Goal: Complete application form: Complete application form

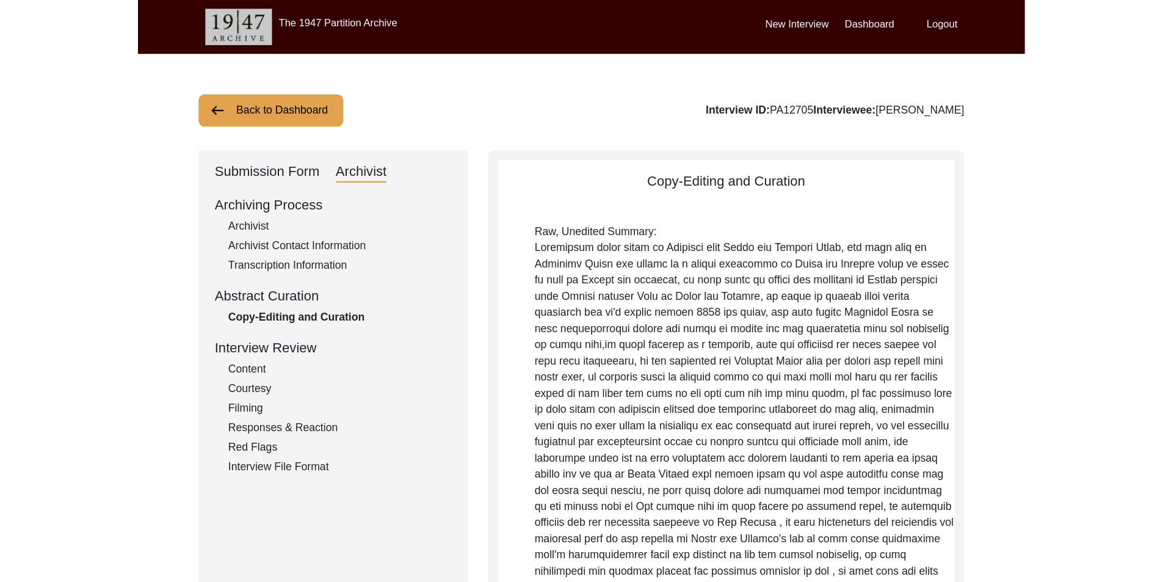
scroll to position [488, 0]
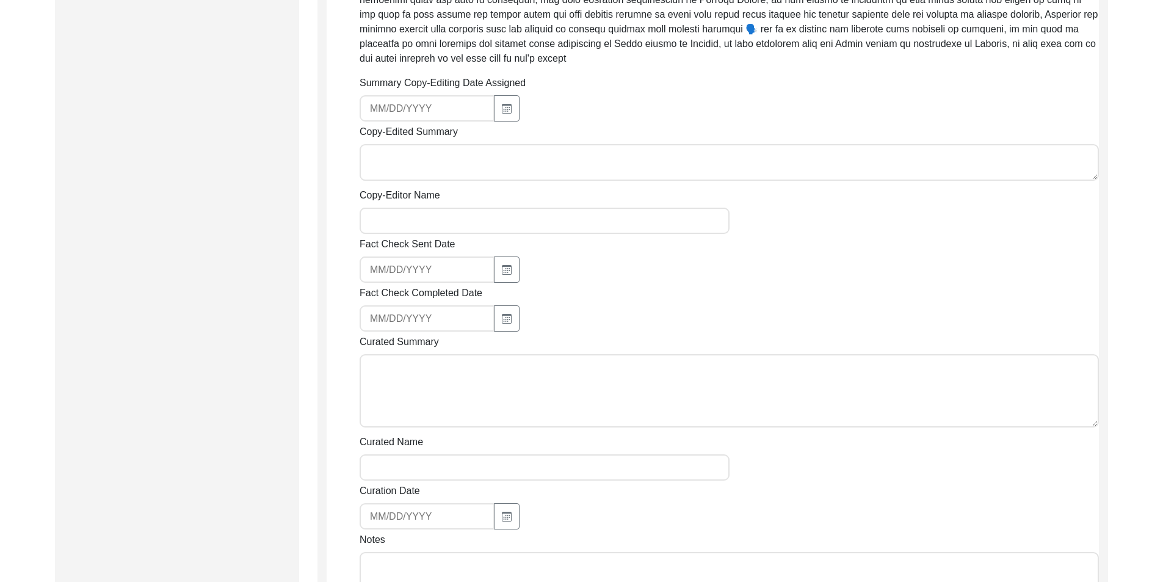
click at [518, 109] on div at bounding box center [544, 108] width 370 height 26
click at [513, 109] on button "button" at bounding box center [507, 108] width 26 height 26
select select "8"
select select "2025"
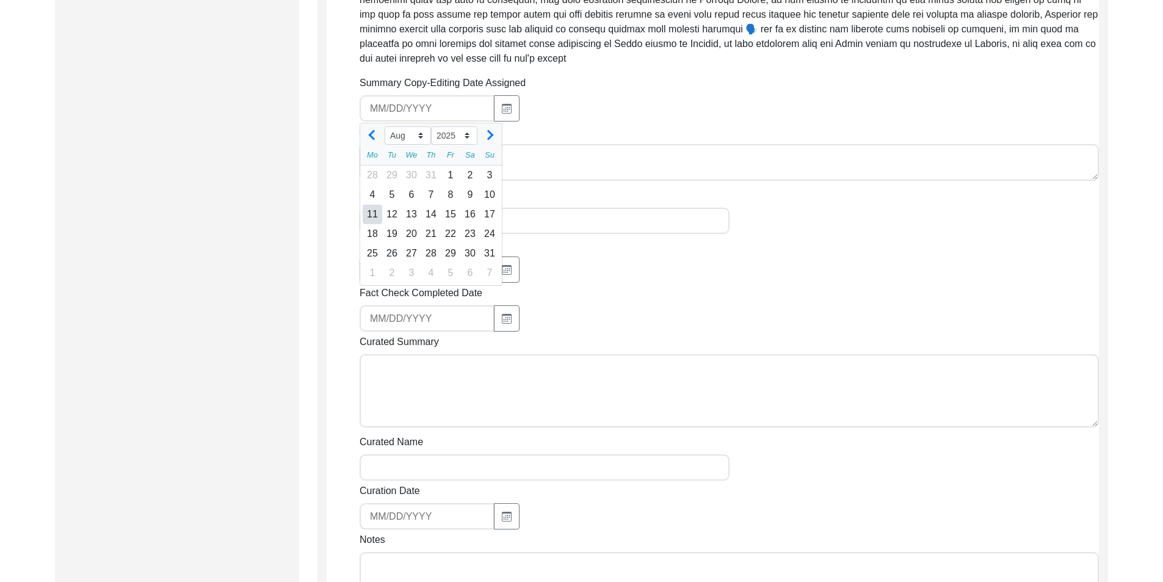
click at [367, 218] on div "11" at bounding box center [373, 214] width 20 height 20
type input "[DATE]"
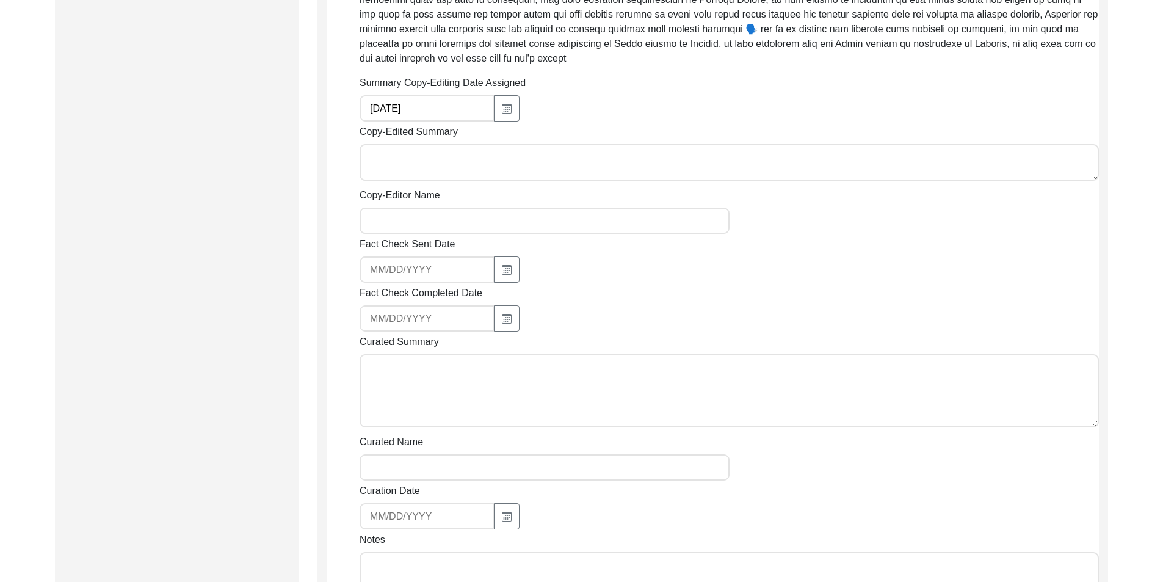
click at [405, 163] on textarea "Copy-Edited Summary" at bounding box center [728, 162] width 739 height 37
paste textarea "[PERSON_NAME] [DATE] [PERSON_NAME] [PERSON_NAME] is part of a tribal community …"
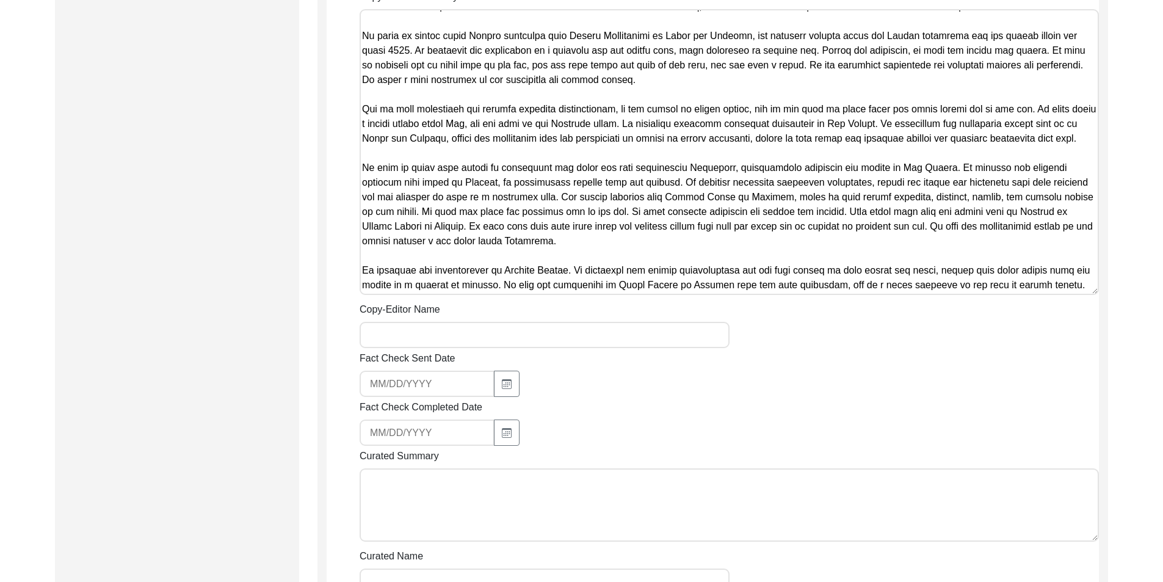
scroll to position [732, 0]
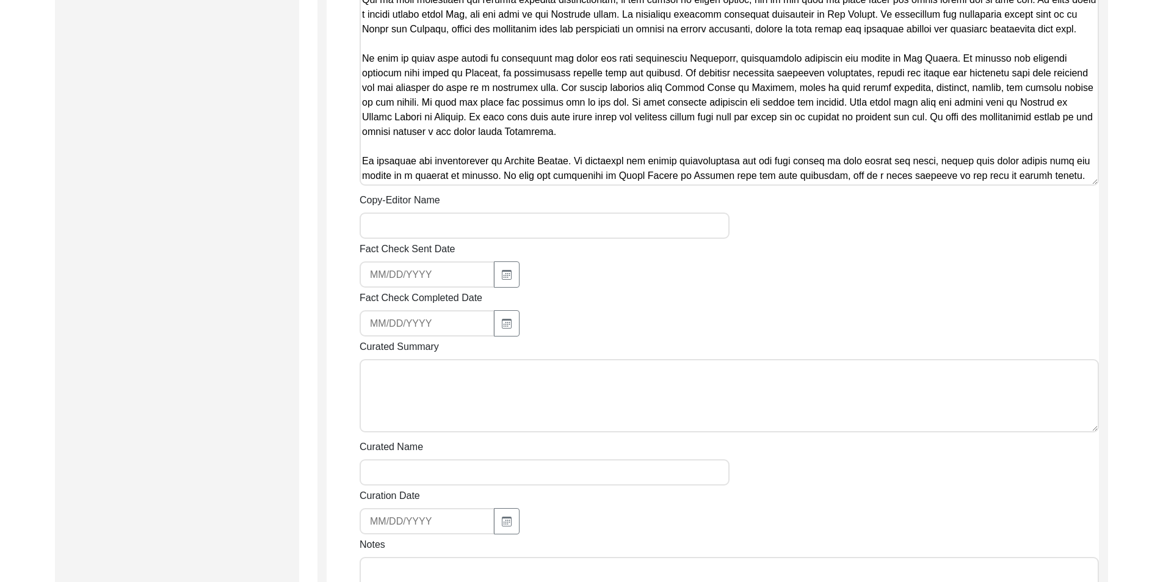
type textarea "[PERSON_NAME] [DATE] [PERSON_NAME] [PERSON_NAME] is part of a tribal community …"
click at [461, 241] on div "Summary Copy-Editing Date Assigned [DATE] Copy-Edited Summary Copy-Editor Name …" at bounding box center [728, 233] width 739 height 803
click at [461, 235] on input "Copy-Editor Name" at bounding box center [544, 225] width 370 height 26
type input "[PERSON_NAME]"
type input "[EMAIL_ADDRESS][DOMAIN_NAME]"
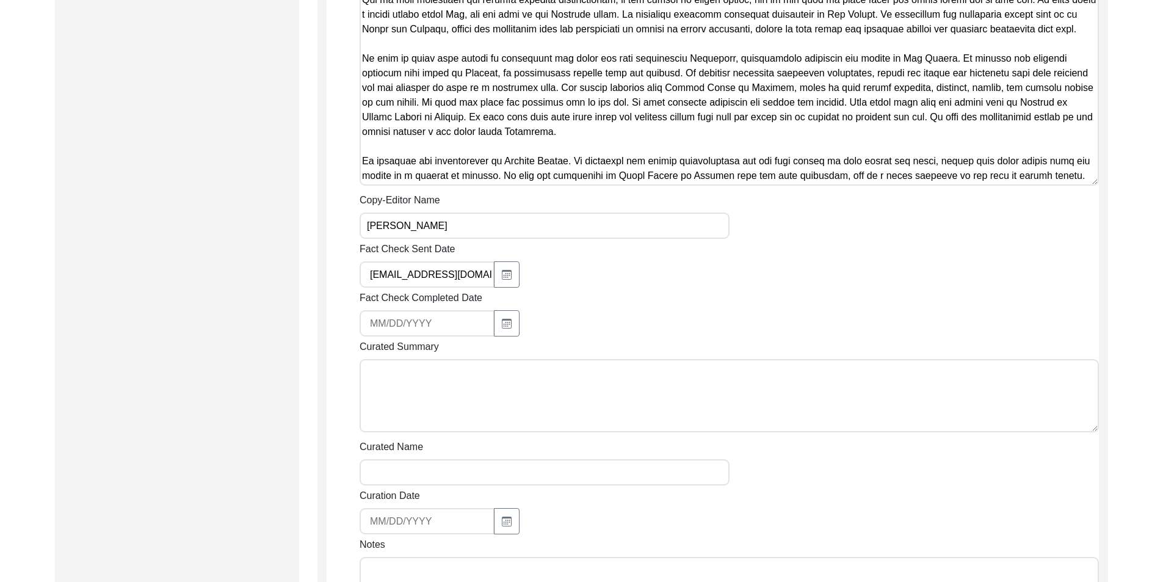
click at [450, 270] on input "[EMAIL_ADDRESS][DOMAIN_NAME]" at bounding box center [426, 274] width 135 height 26
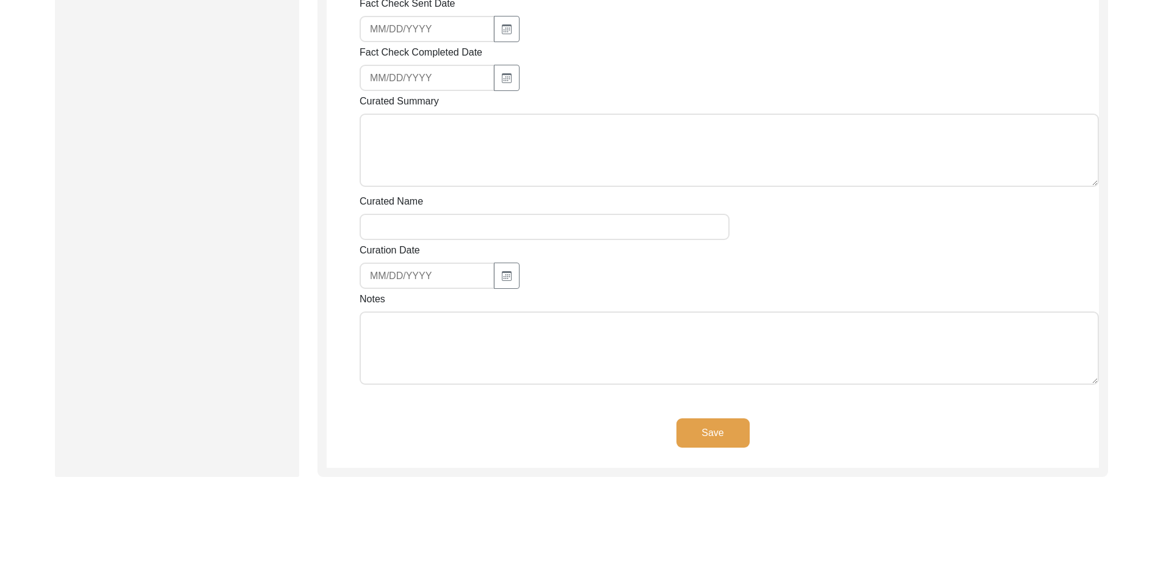
scroll to position [1038, 0]
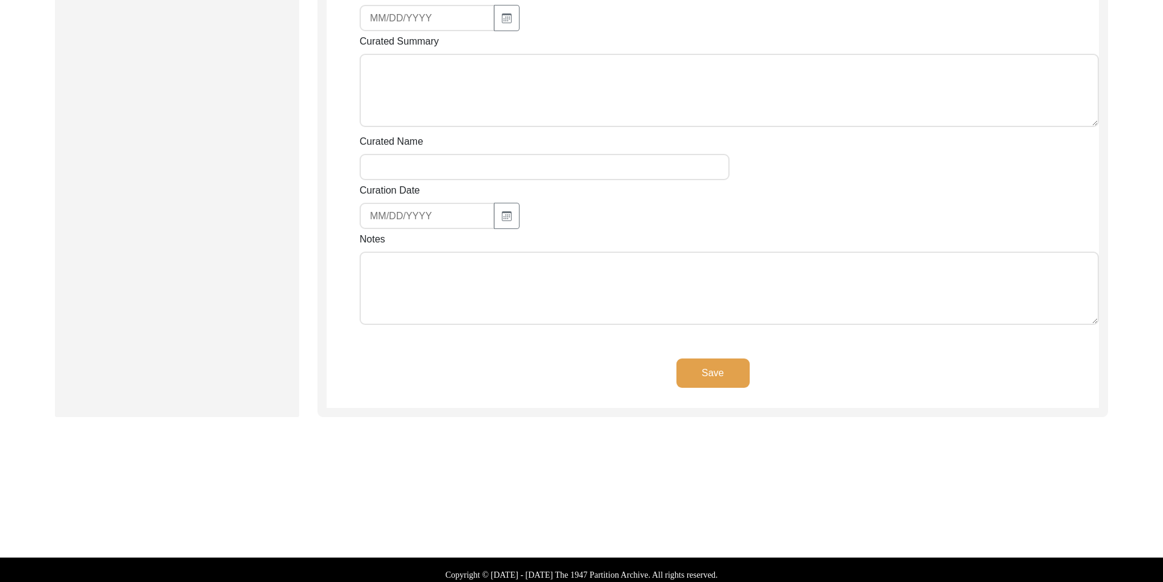
click at [452, 297] on textarea "Notes" at bounding box center [728, 287] width 739 height 73
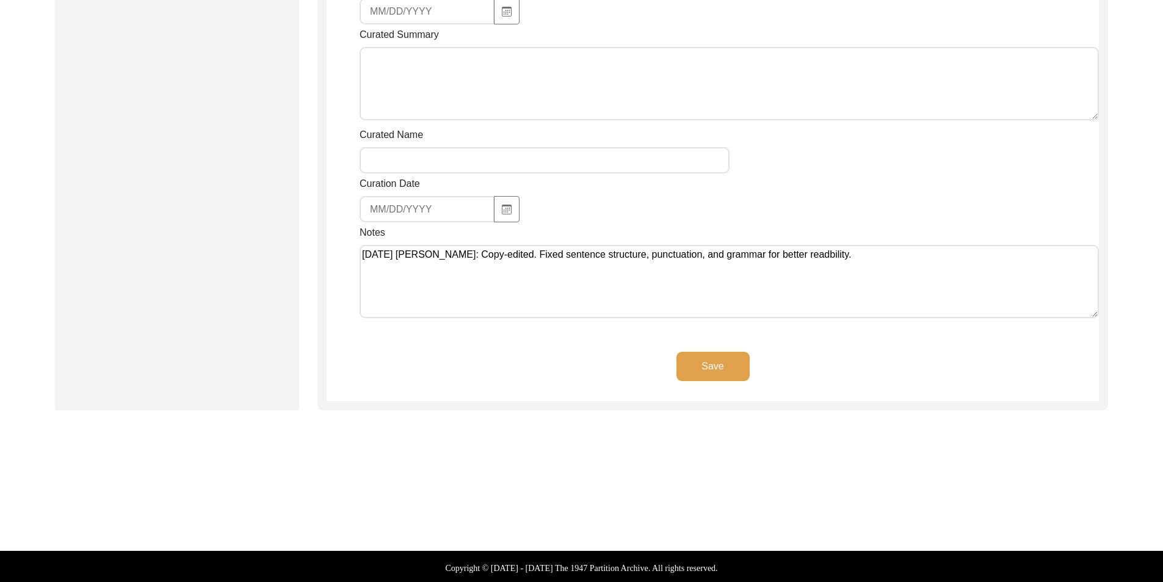
scroll to position [1047, 0]
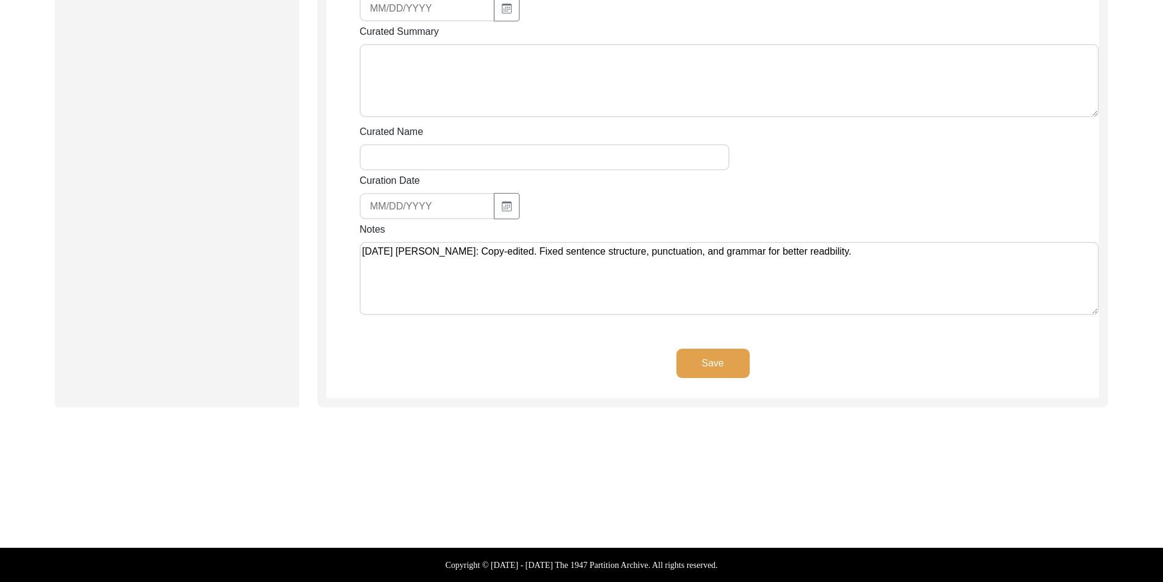
click at [803, 254] on textarea "[DATE] [PERSON_NAME]: Copy-edited. Fixed sentence structure, punctuation, and g…" at bounding box center [728, 278] width 739 height 73
click at [803, 265] on textarea "[DATE] [PERSON_NAME]: Copy-edited. Fixed sentence structure, punctuation, and g…" at bounding box center [728, 278] width 739 height 73
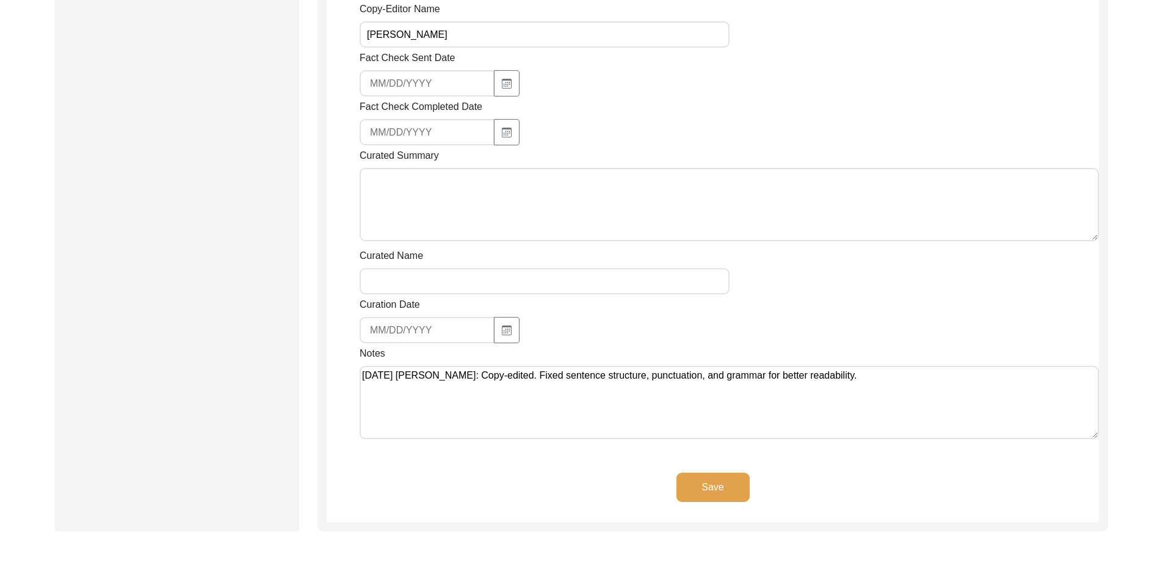
scroll to position [925, 0]
click at [803, 374] on textarea "[DATE] [PERSON_NAME]: Copy-edited. Fixed sentence structure, punctuation, and g…" at bounding box center [728, 400] width 739 height 73
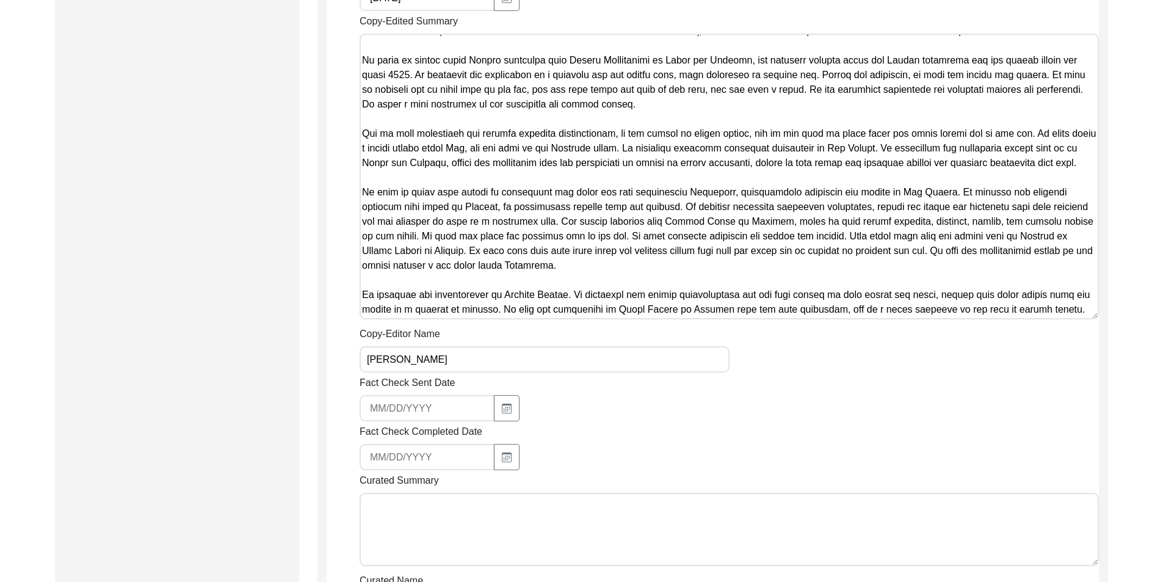
scroll to position [620, 0]
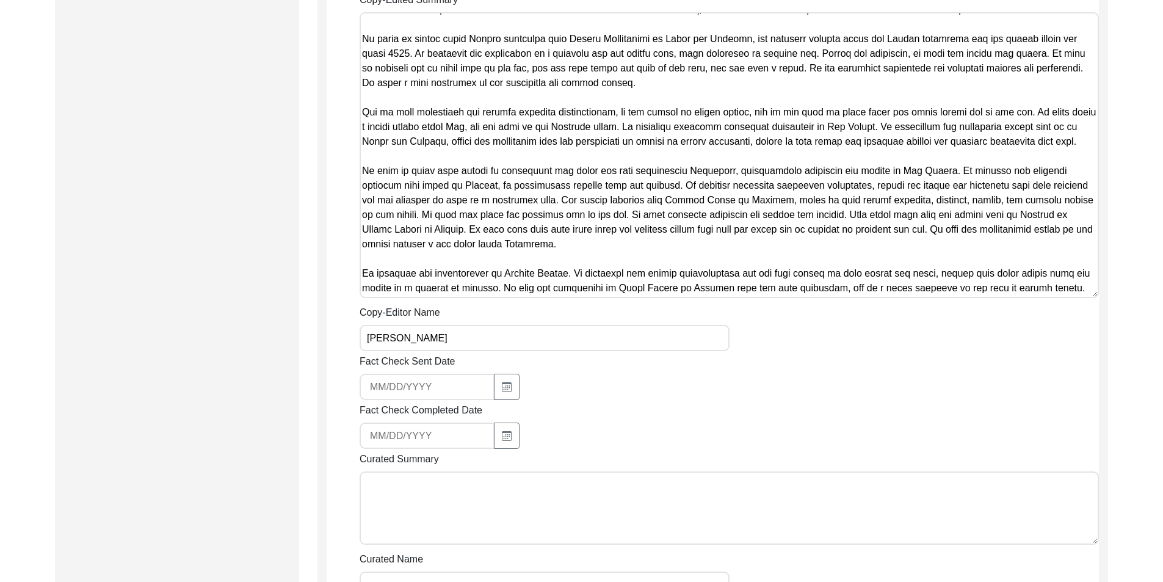
type textarea "[DATE] [PERSON_NAME]: Copy-edited. Fixed sentence structure, punctuation, and g…"
click at [470, 281] on textarea "Copy-Edited Summary" at bounding box center [728, 155] width 739 height 286
click at [460, 279] on textarea "Copy-Edited Summary" at bounding box center [728, 155] width 739 height 286
drag, startPoint x: 461, startPoint y: 279, endPoint x: 433, endPoint y: 283, distance: 28.3
click at [430, 283] on textarea "Copy-Edited Summary" at bounding box center [728, 155] width 739 height 286
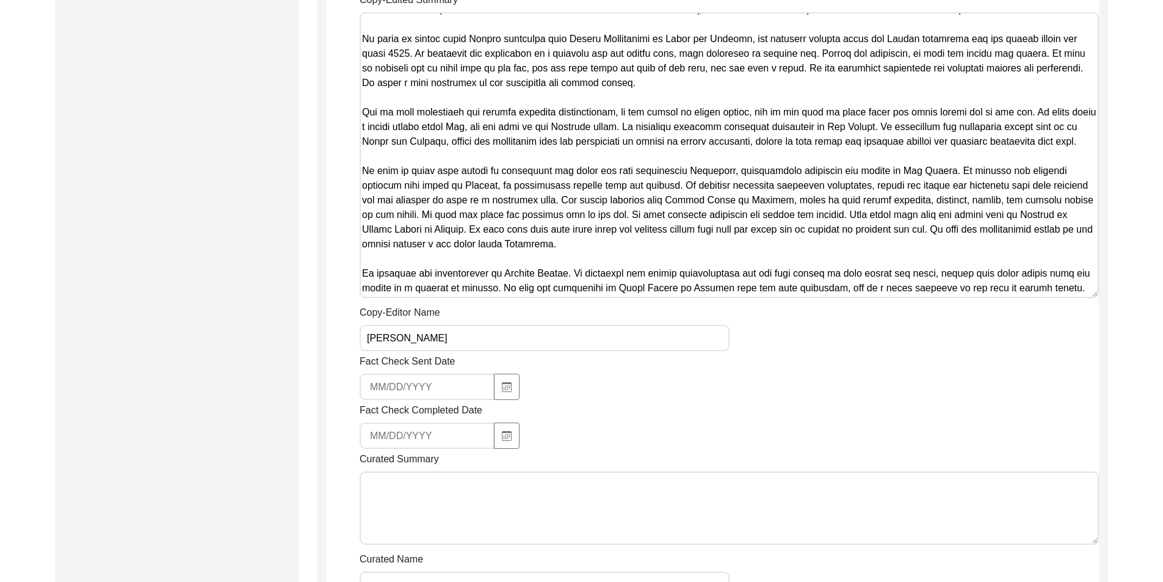
click at [460, 280] on textarea "Copy-Edited Summary" at bounding box center [728, 155] width 739 height 286
click at [463, 280] on textarea "Copy-Edited Summary" at bounding box center [728, 155] width 739 height 286
click at [631, 288] on textarea "Copy-Edited Summary" at bounding box center [728, 155] width 739 height 286
click at [625, 281] on textarea "Copy-Edited Summary" at bounding box center [728, 155] width 739 height 286
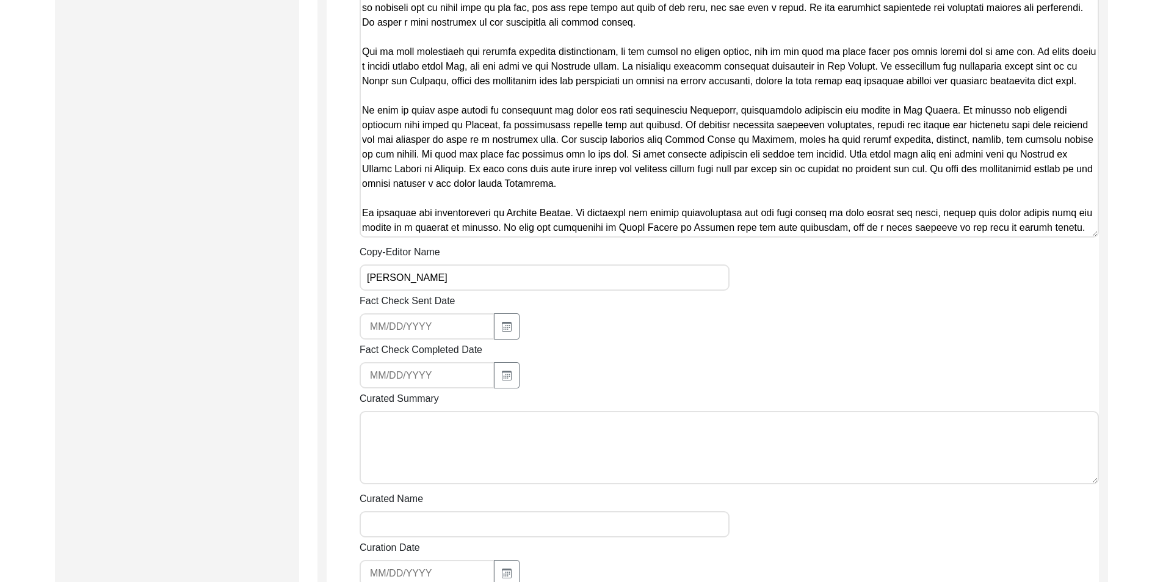
scroll to position [498, 0]
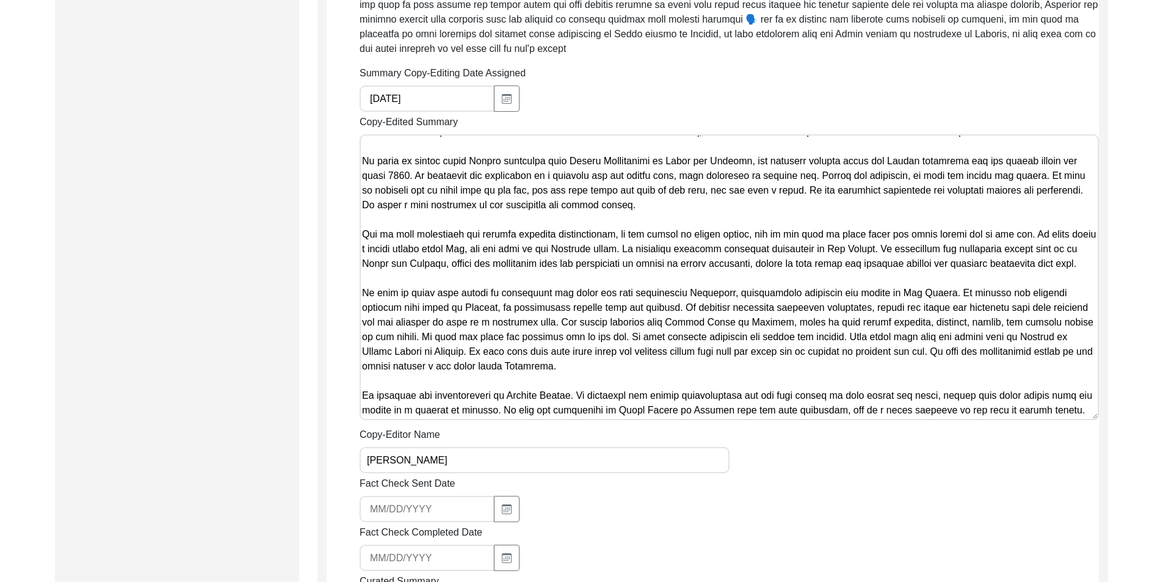
click at [727, 334] on textarea "Copy-Edited Summary" at bounding box center [728, 277] width 739 height 286
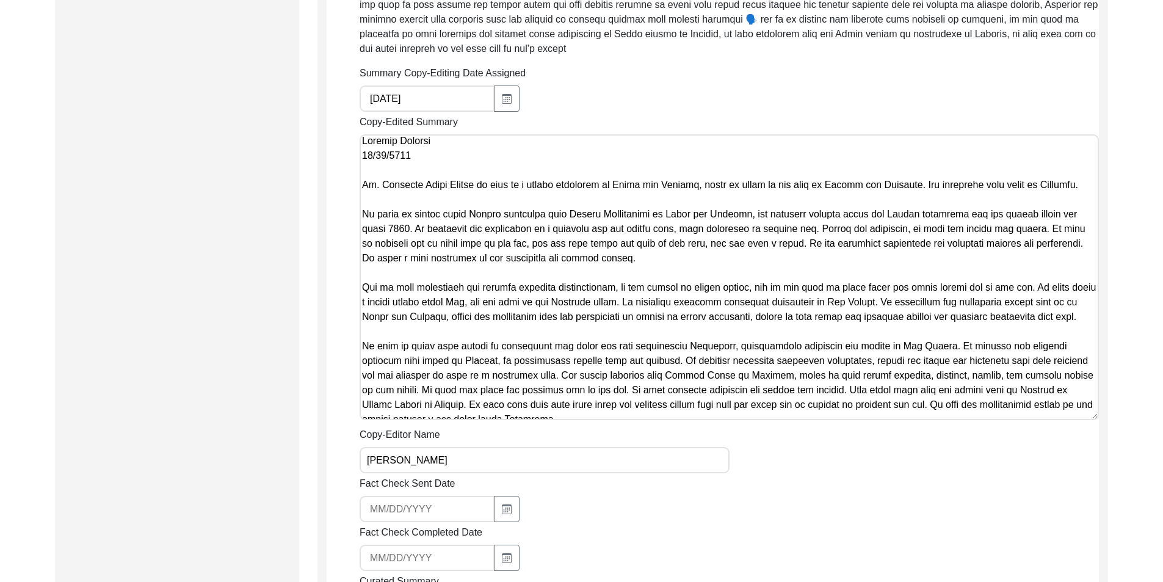
scroll to position [82, 0]
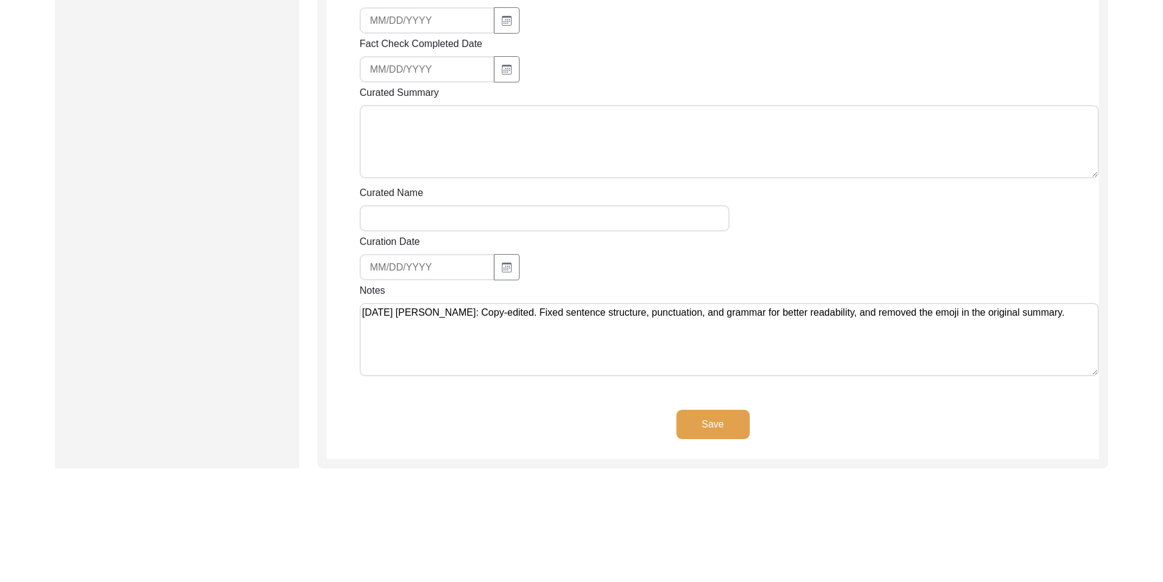
type textarea "[PERSON_NAME] [DATE] [PERSON_NAME] [PERSON_NAME] is part of a tribal community …"
click at [725, 422] on button "Save" at bounding box center [712, 424] width 73 height 29
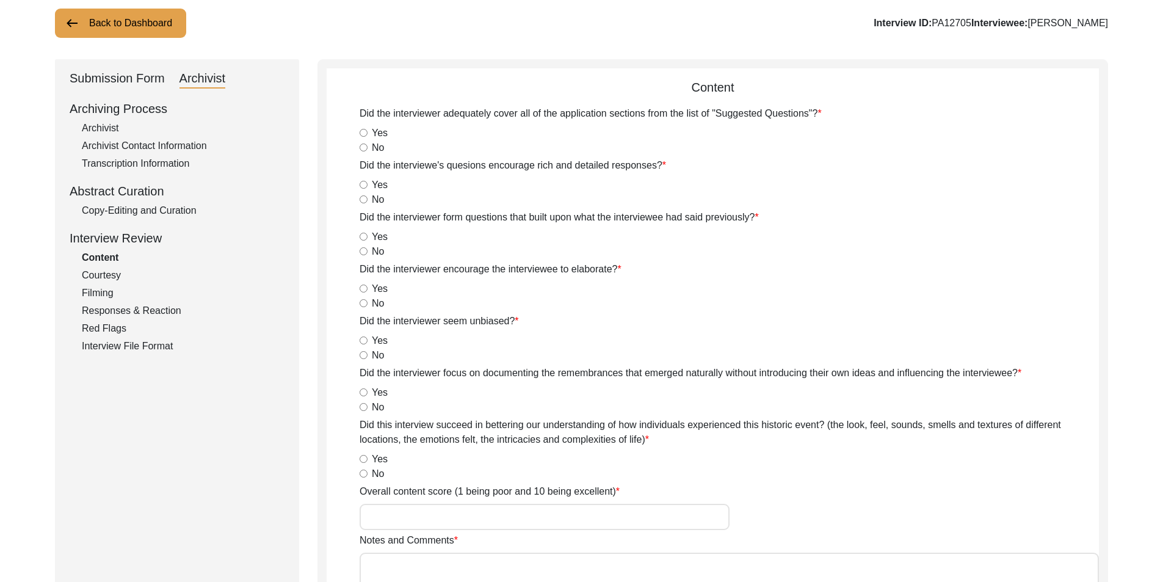
scroll to position [0, 0]
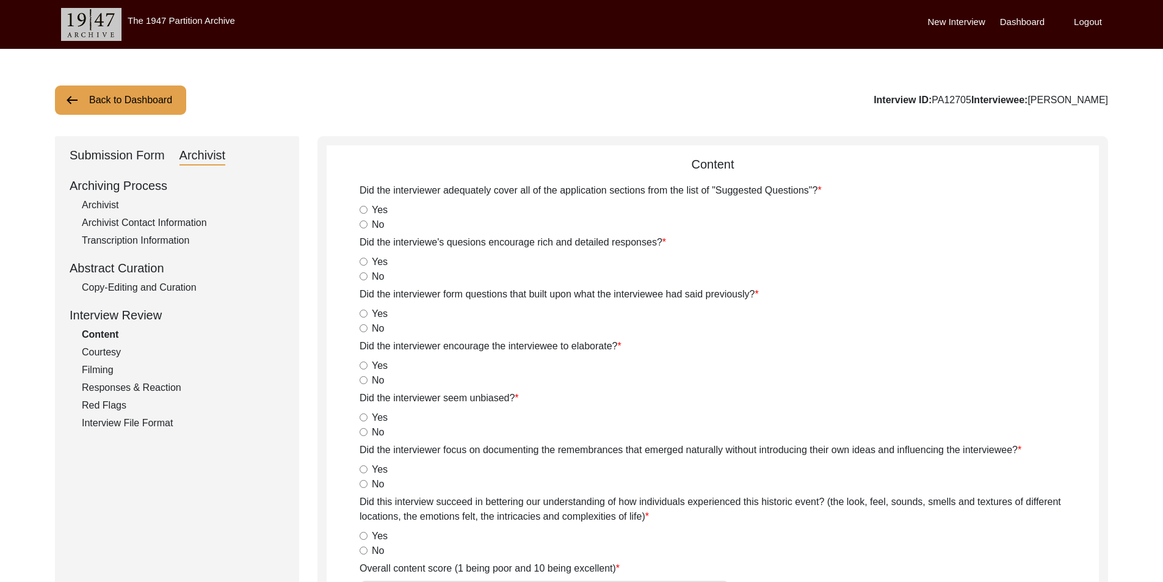
click at [123, 165] on div "Submission Form" at bounding box center [117, 156] width 95 height 20
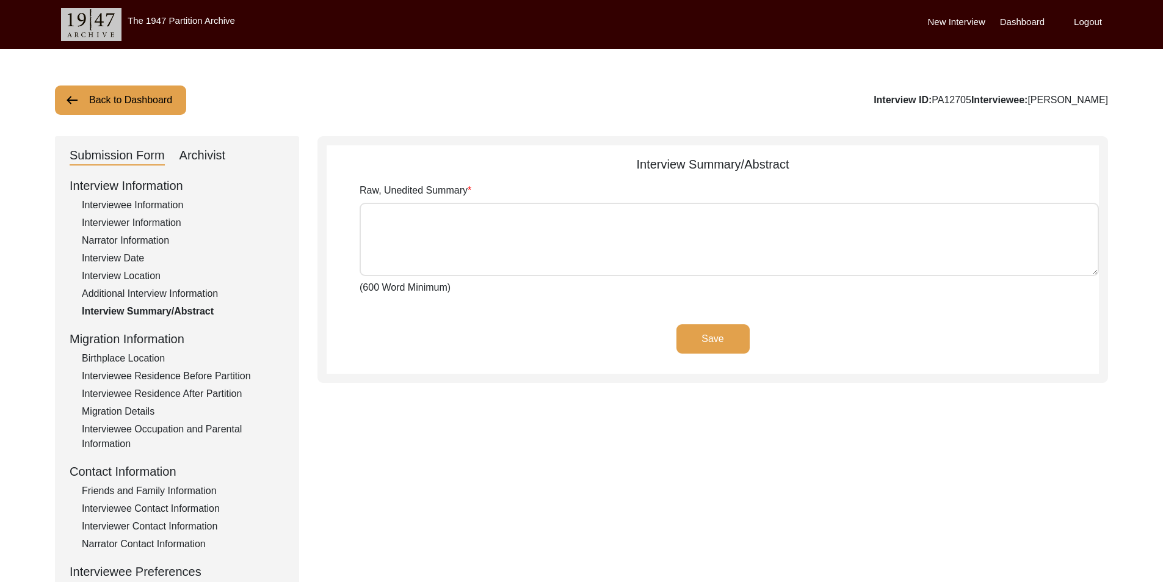
type textarea "Interviews taken place at [GEOGRAPHIC_DATA][PERSON_NAME] [GEOGRAPHIC_DATA] [GEO…"
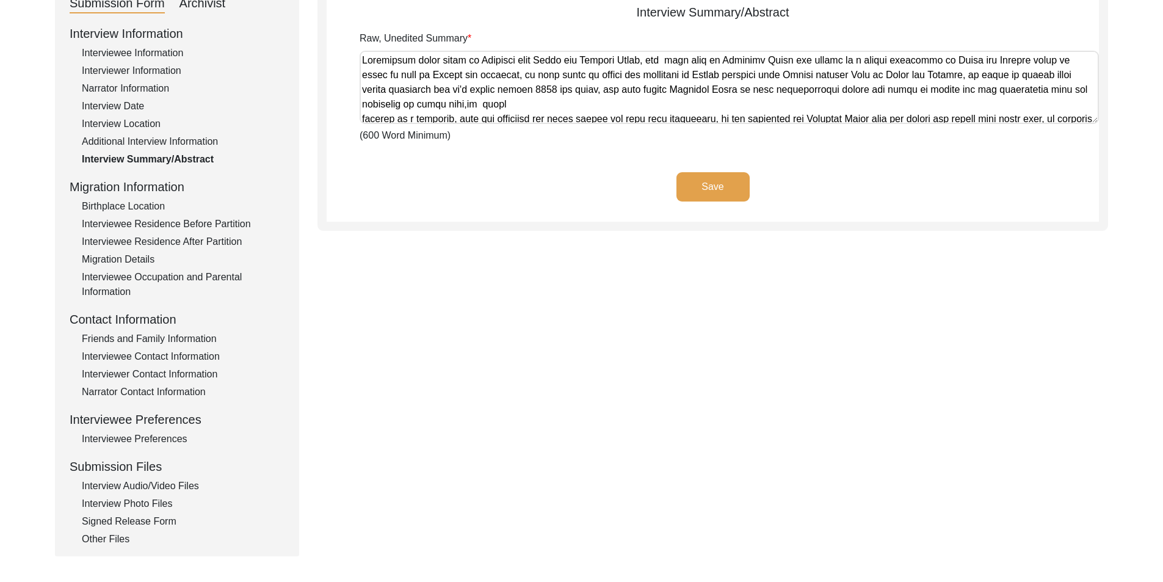
scroll to position [244, 0]
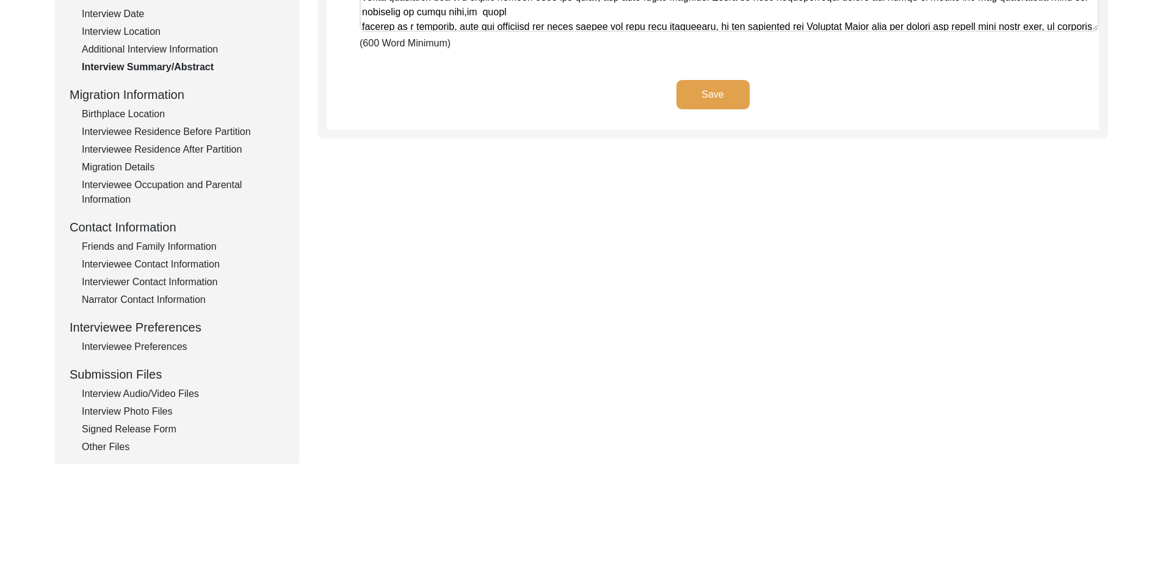
click at [145, 351] on div "Interviewee Preferences" at bounding box center [183, 346] width 203 height 15
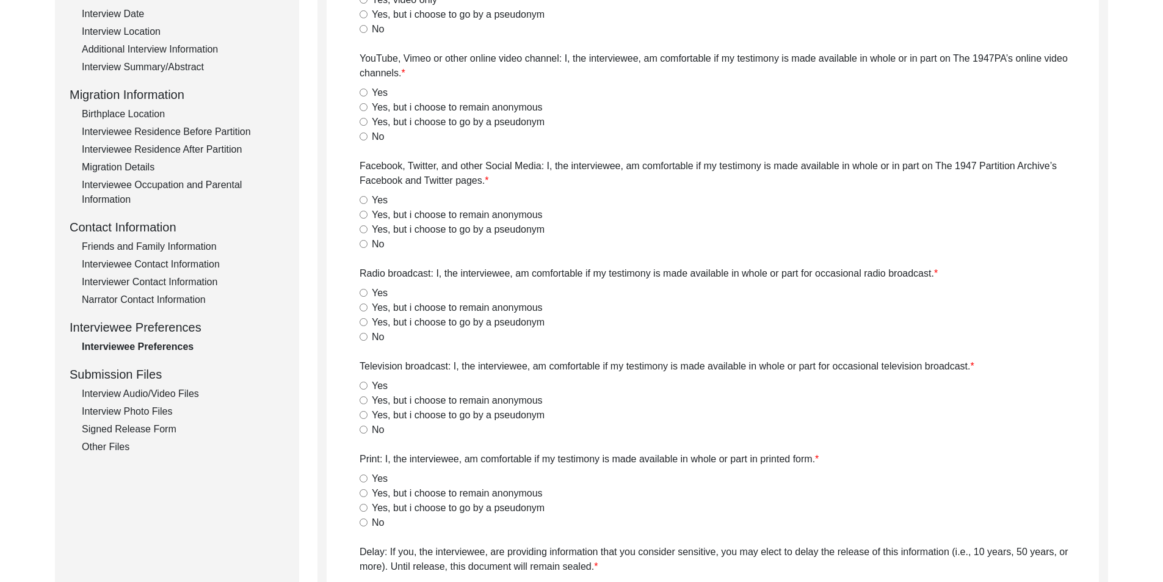
radio input "true"
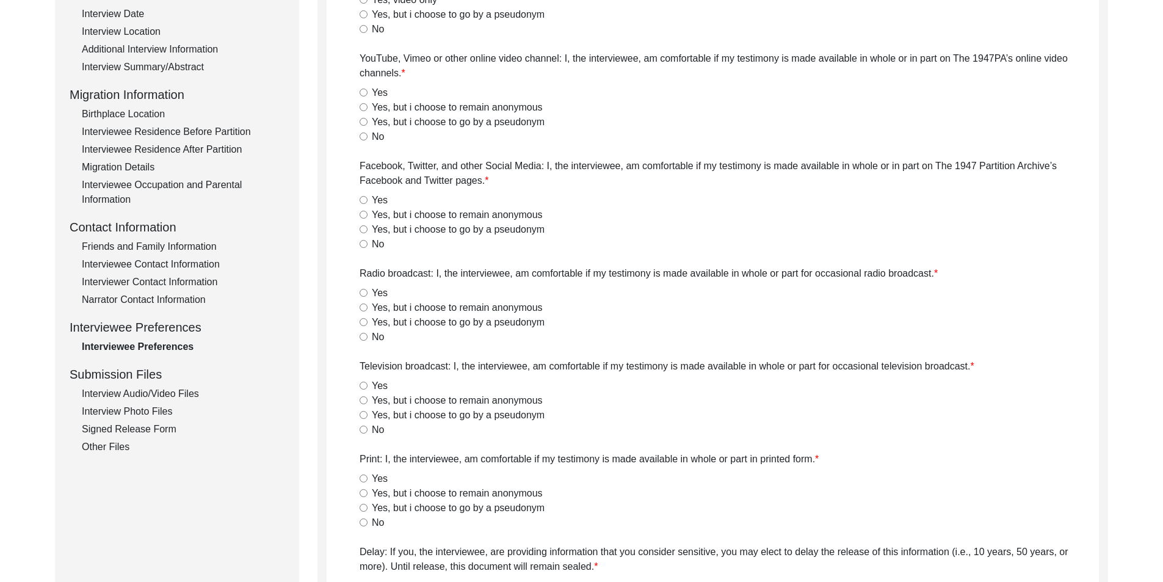
radio input "true"
click at [151, 414] on div "Interview Photo Files" at bounding box center [183, 411] width 203 height 15
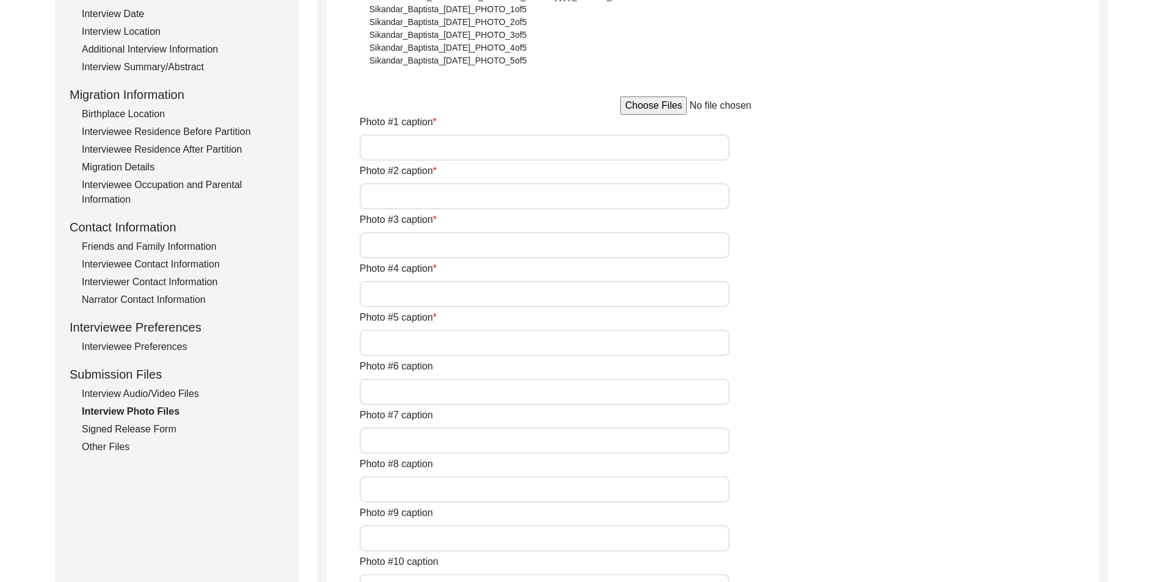
type input "Qasim.1,2024 photo 1"
type input "Qasim2. 2024 photo"
type input "Qasim 2024 photo 3"
type input "Qasim 2024 photo 4"
type input "Qasim 2024 photo 5"
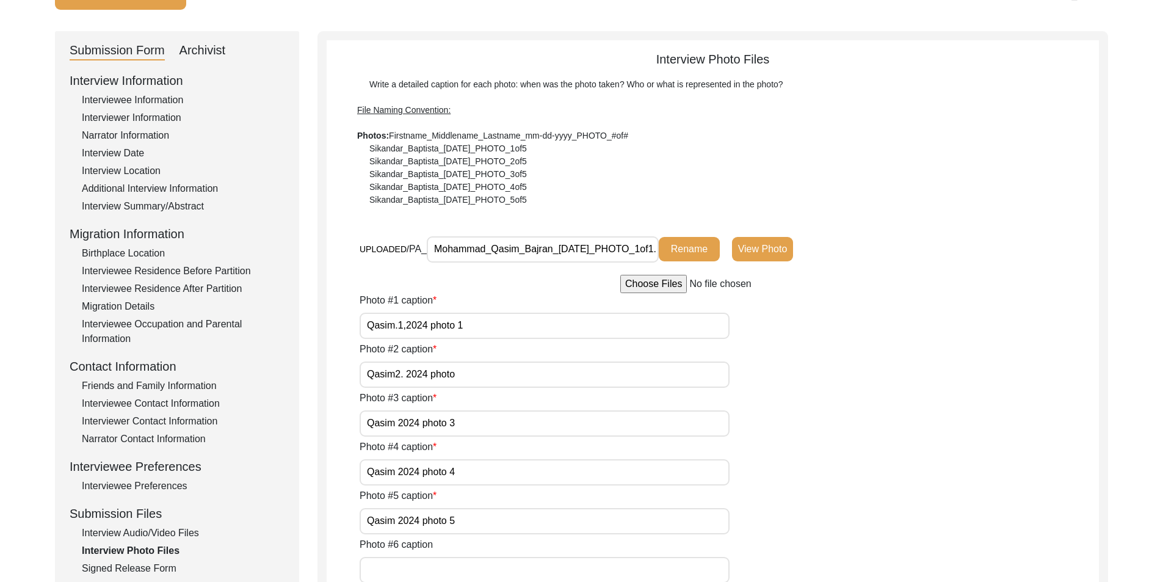
scroll to position [0, 0]
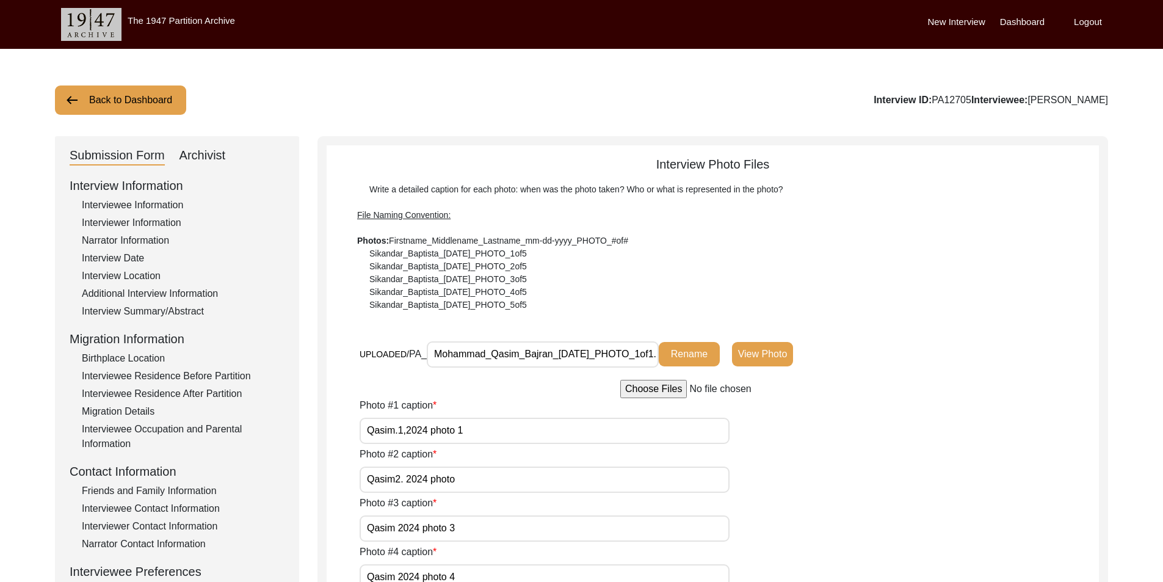
click at [197, 150] on div "Archivist" at bounding box center [202, 156] width 46 height 20
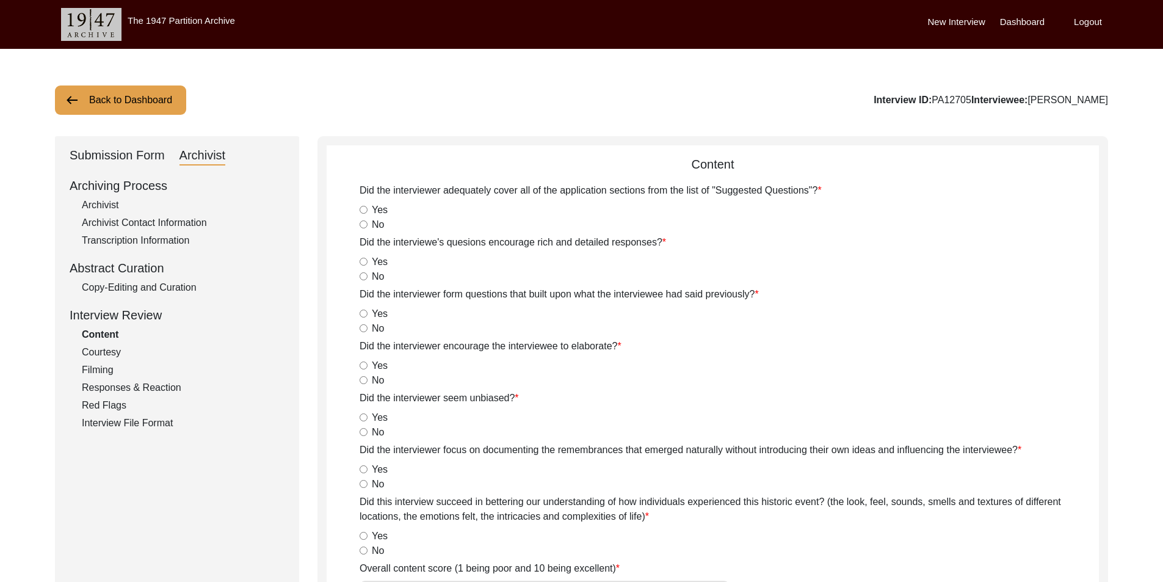
click at [168, 275] on div "Abstract Curation" at bounding box center [177, 268] width 215 height 18
click at [168, 278] on div "Archiving Process Archivist Archivist Contact Information Transcription Informa…" at bounding box center [177, 303] width 215 height 254
click at [168, 281] on div "Copy-Editing and Curation" at bounding box center [183, 287] width 203 height 15
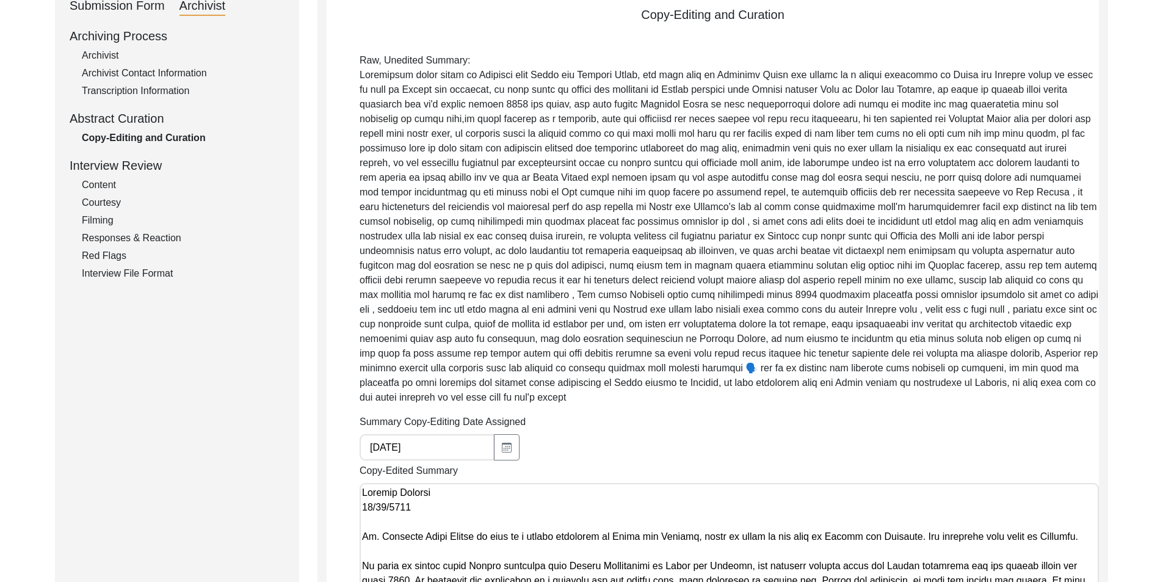
scroll to position [122, 0]
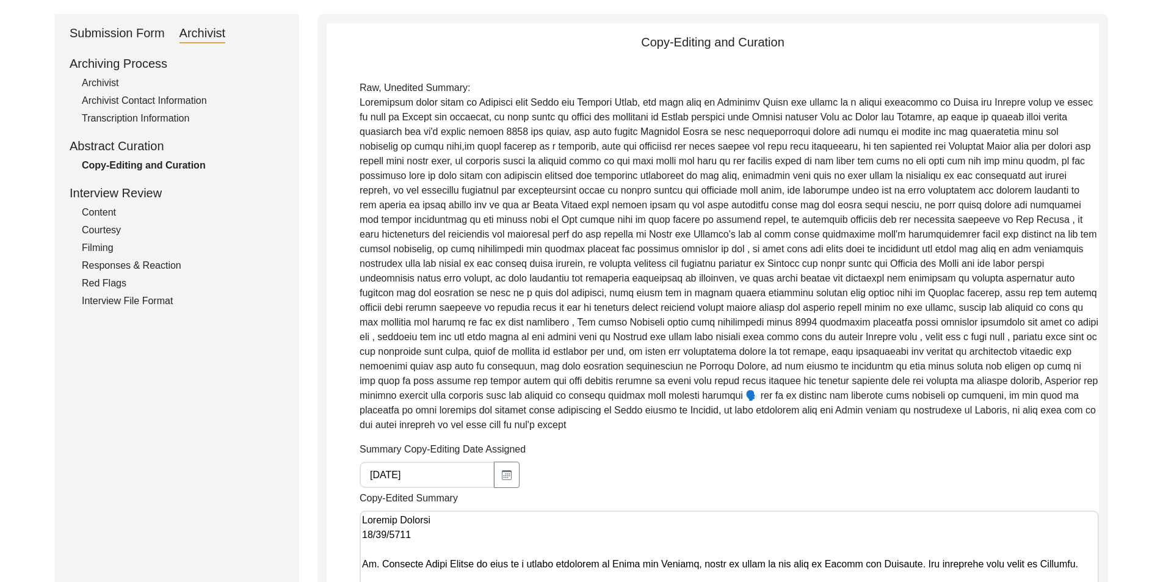
click at [106, 92] on div "Archiving Process Archivist Archivist Contact Information Transcription Informa…" at bounding box center [177, 181] width 215 height 254
click at [106, 86] on div "Archivist" at bounding box center [183, 83] width 203 height 15
select select "442"
select select "Archiving In Progress"
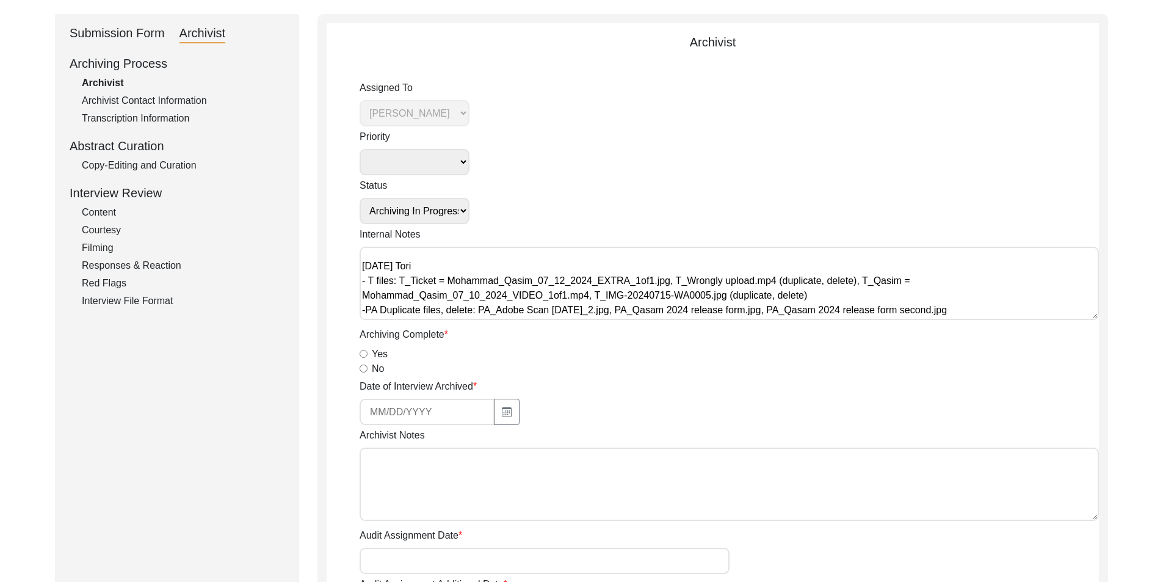
scroll to position [305, 0]
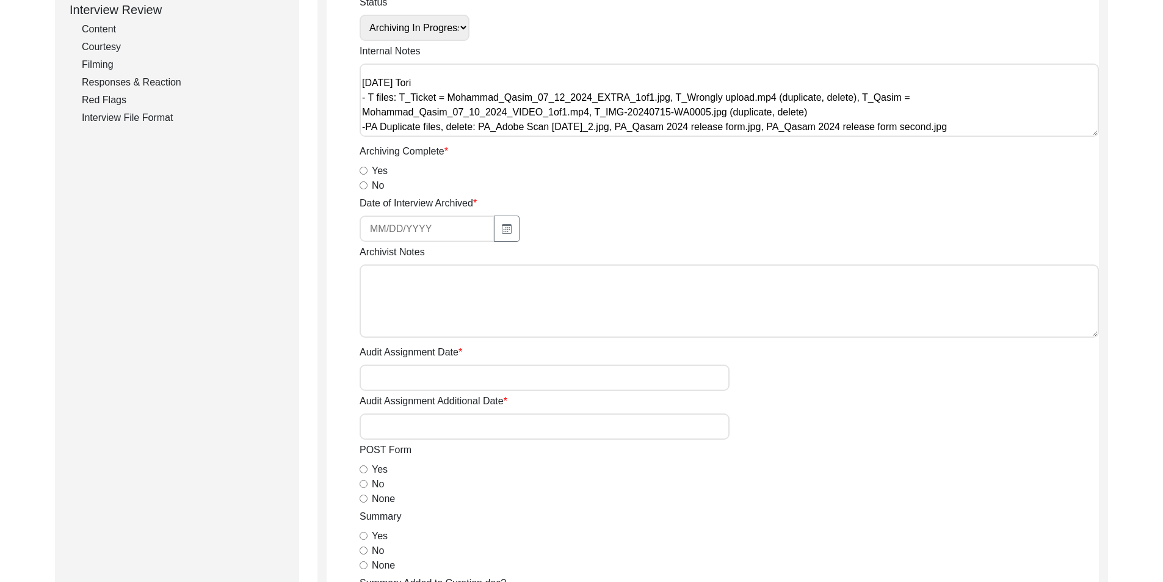
click at [404, 283] on textarea "Archivist Notes" at bounding box center [728, 300] width 739 height 73
paste textarea "Loremip dolor sitame cons adipiscin Elitseddoei Tempo: Incid Ut. Laboreetdol Ma…"
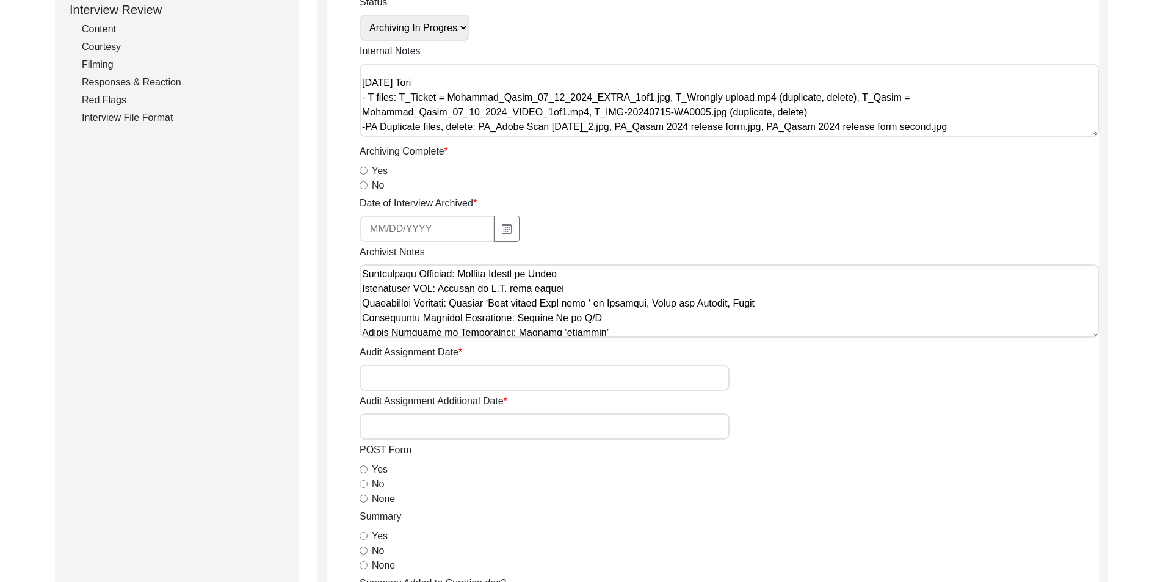
scroll to position [122, 0]
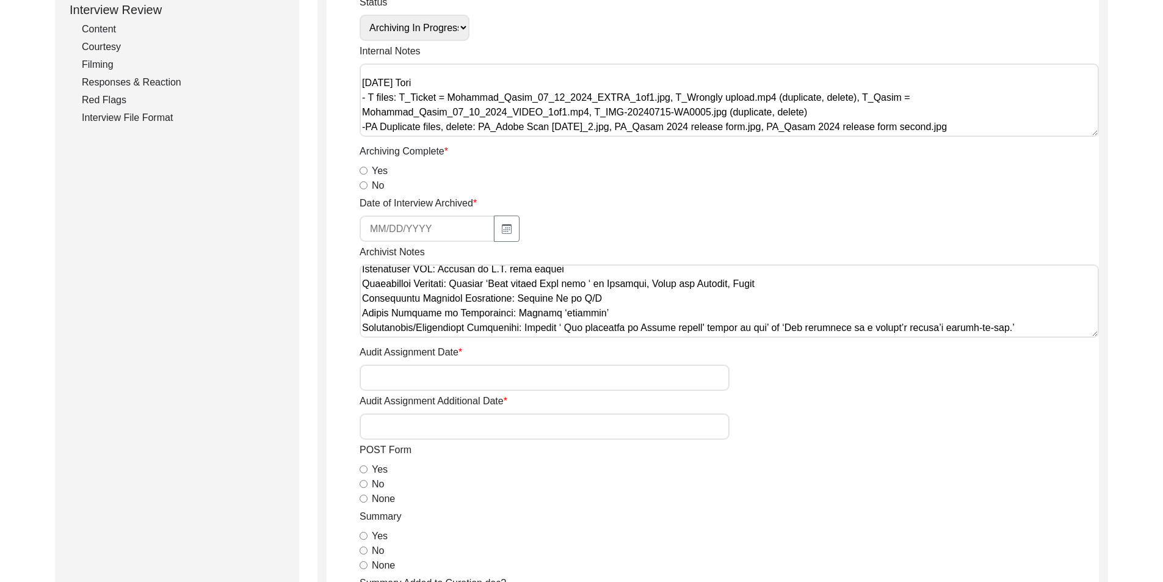
click at [775, 273] on textarea "Archivist Notes" at bounding box center [728, 300] width 739 height 73
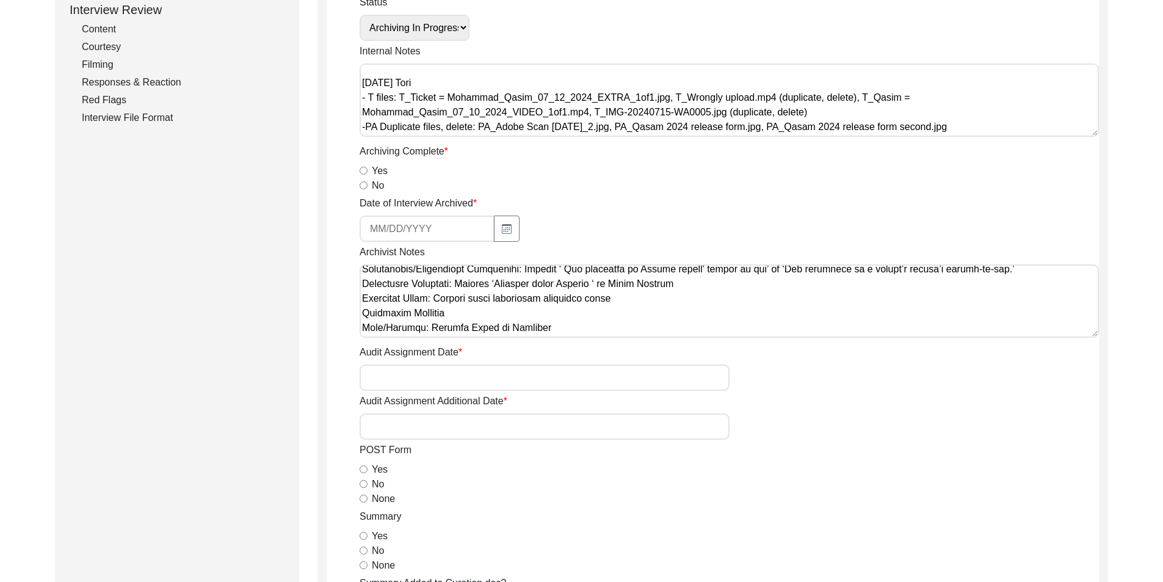
scroll to position [183, 0]
click at [618, 302] on textarea "Archivist Notes" at bounding box center [728, 300] width 739 height 73
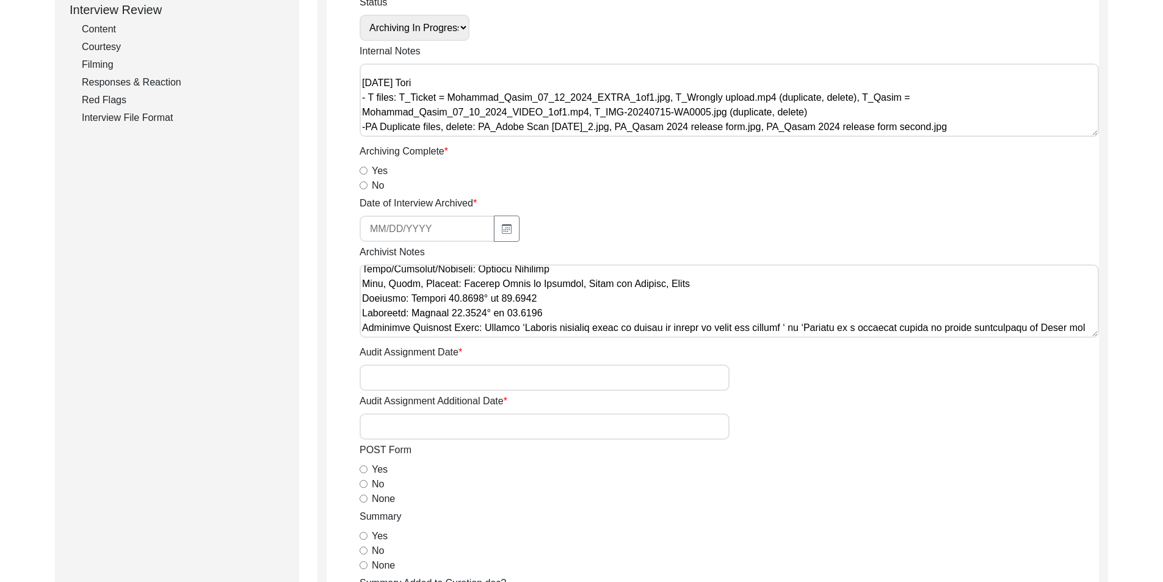
scroll to position [305, 0]
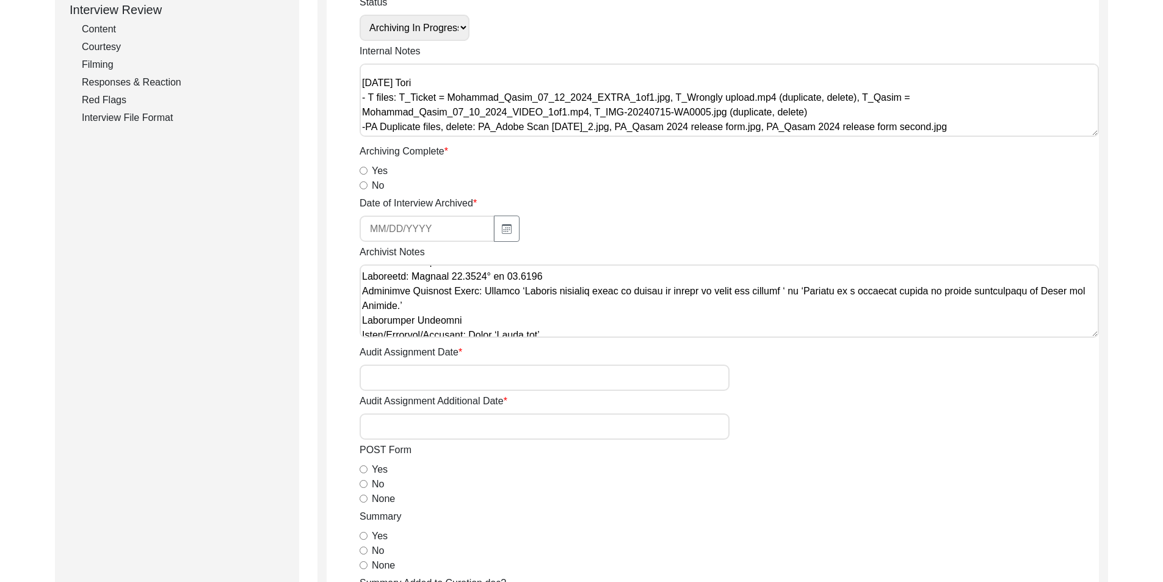
click at [566, 278] on textarea "Archivist Notes" at bounding box center [728, 300] width 739 height 73
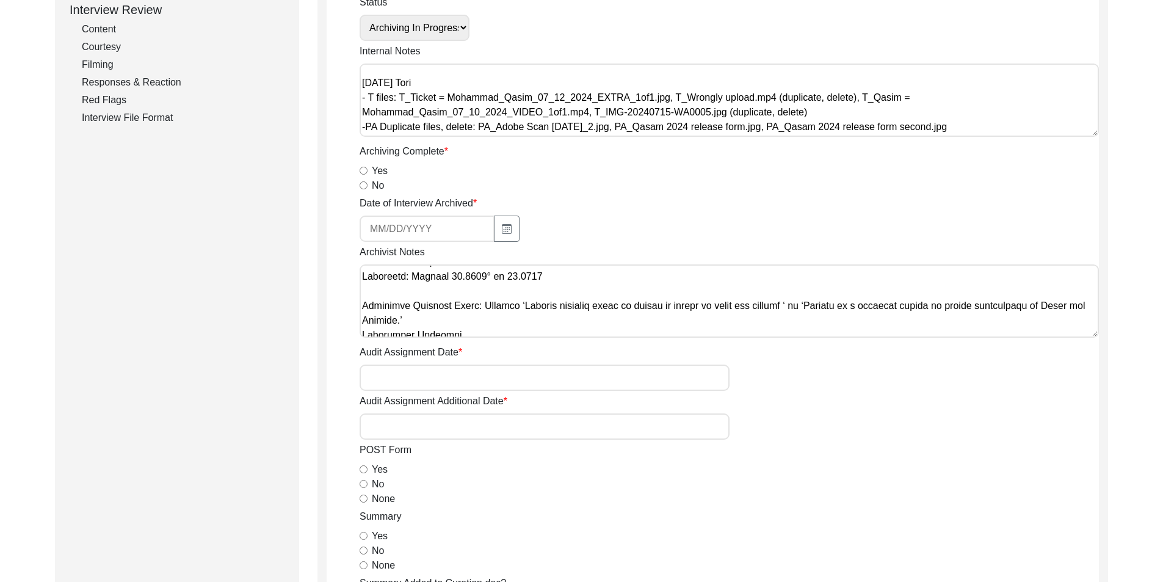
click at [472, 317] on textarea "Archivist Notes" at bounding box center [728, 300] width 739 height 73
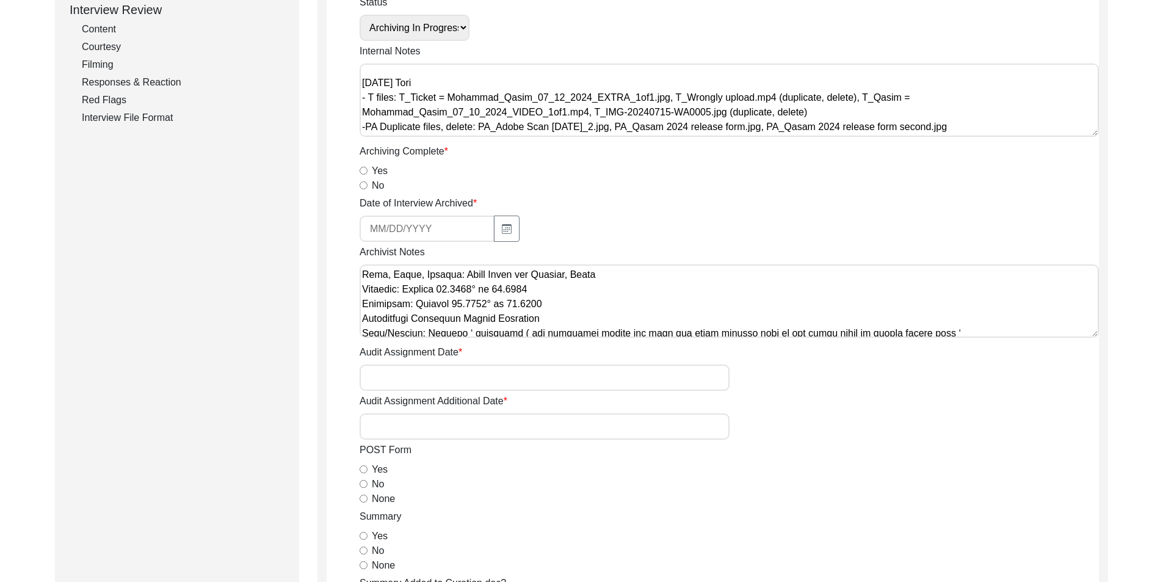
scroll to position [431, 0]
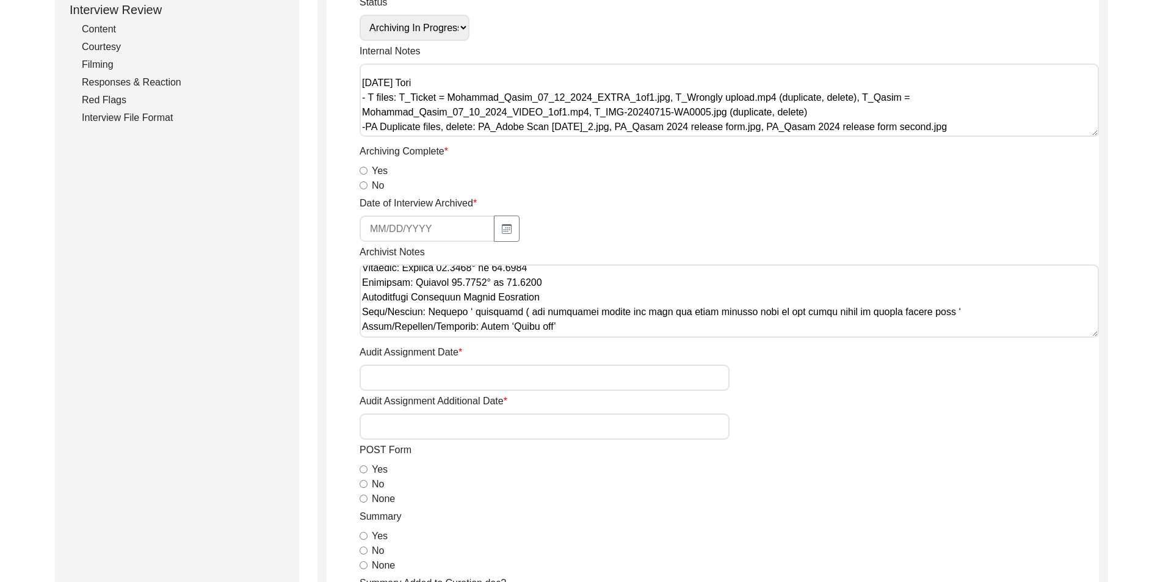
click at [543, 282] on textarea "Archivist Notes" at bounding box center [728, 300] width 739 height 73
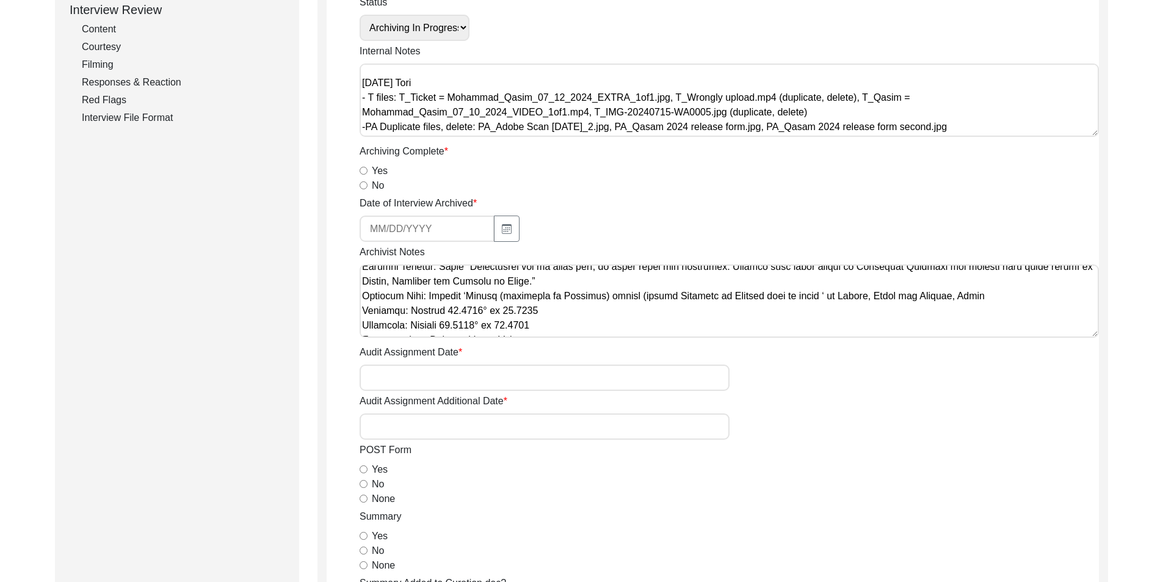
scroll to position [553, 0]
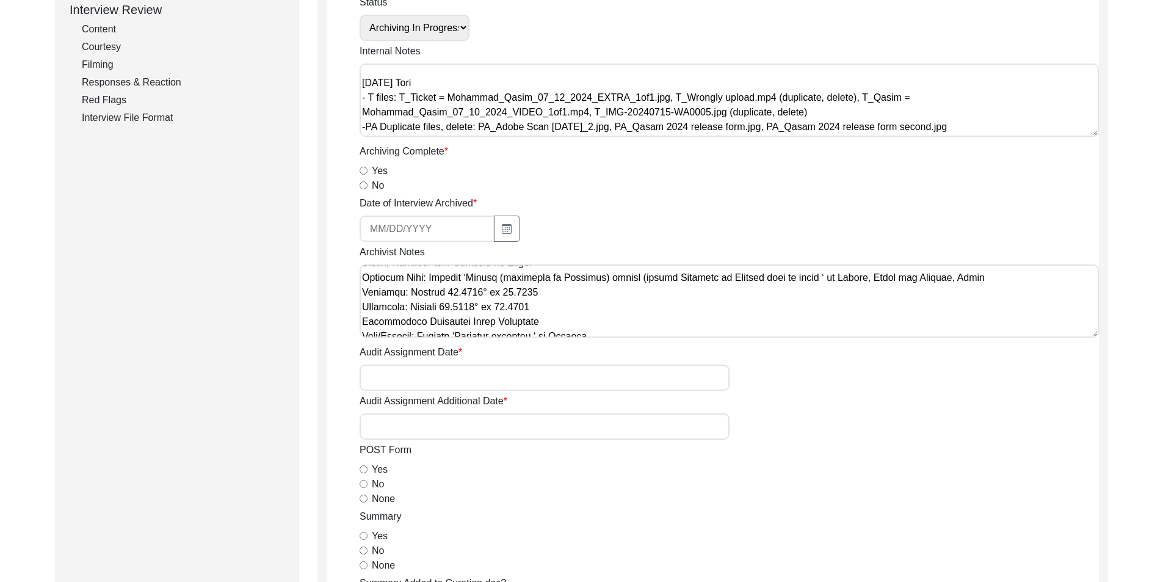
click at [559, 300] on textarea "Archivist Notes" at bounding box center [728, 300] width 739 height 73
click at [561, 309] on textarea "Archivist Notes" at bounding box center [728, 300] width 739 height 73
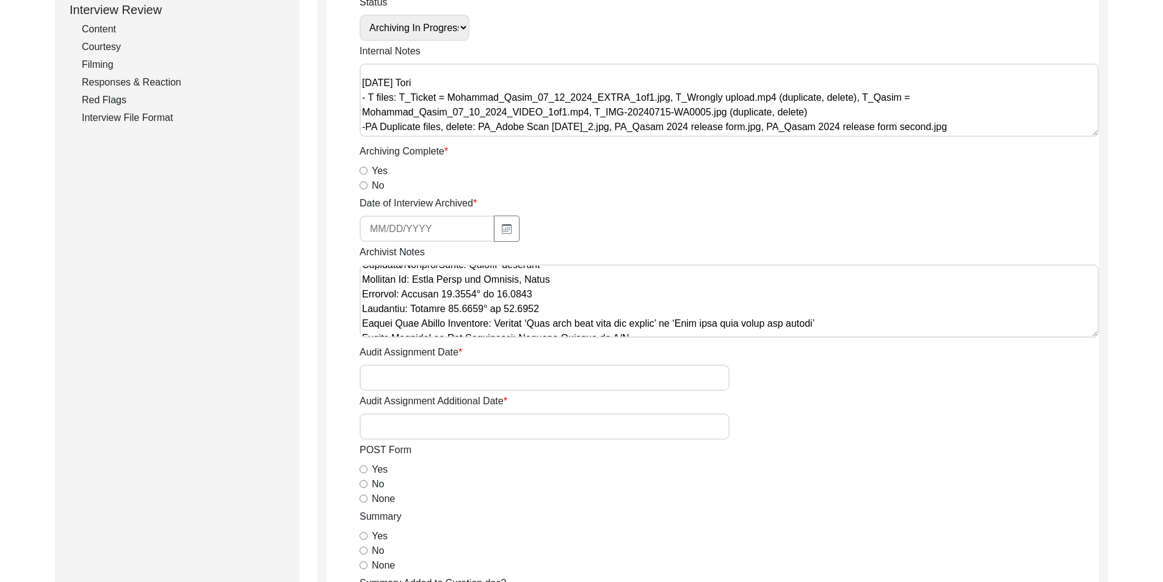
scroll to position [675, 0]
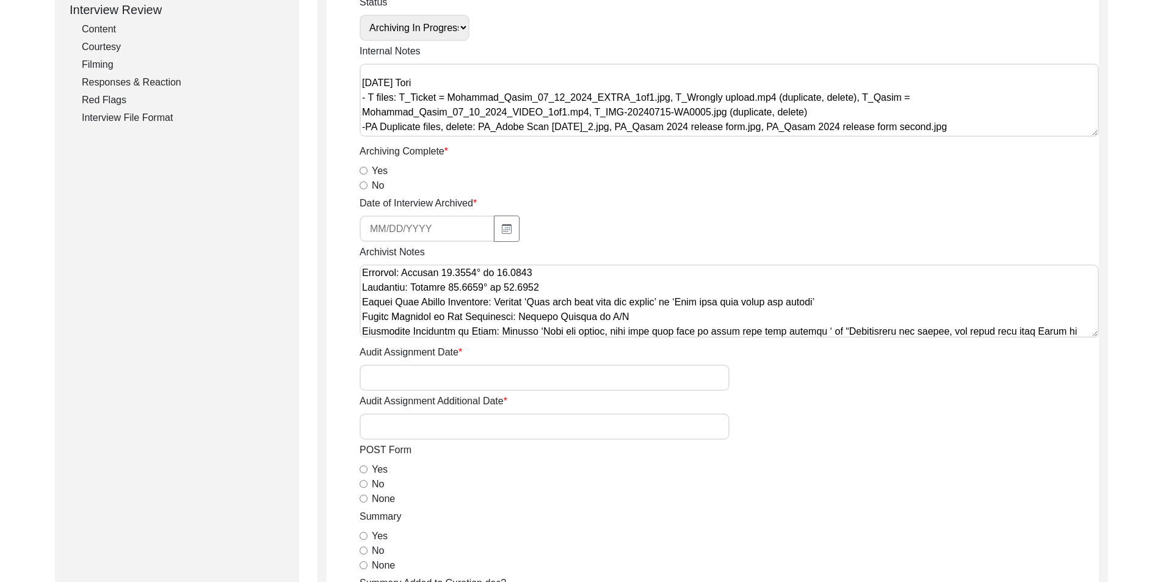
click at [555, 289] on textarea "Archivist Notes" at bounding box center [728, 300] width 739 height 73
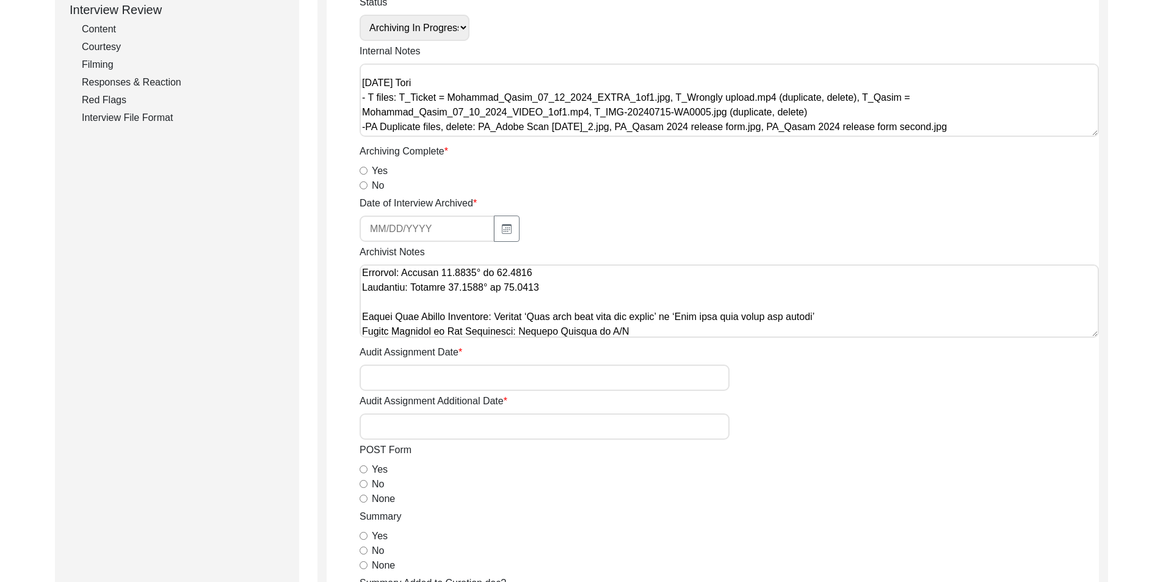
scroll to position [736, 0]
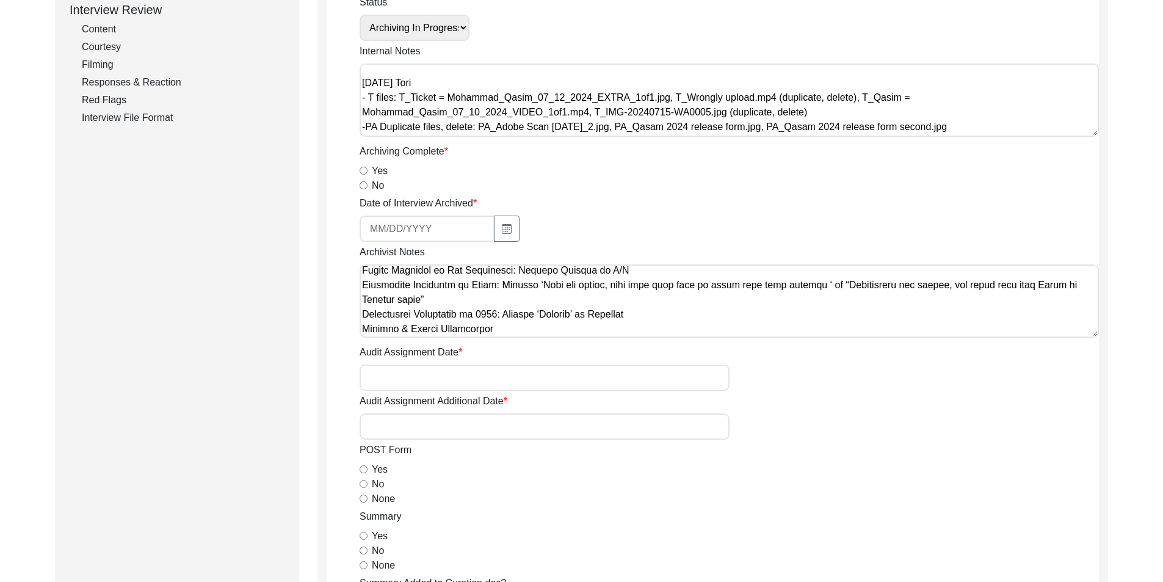
click at [363, 315] on textarea "Archivist Notes" at bounding box center [728, 300] width 739 height 73
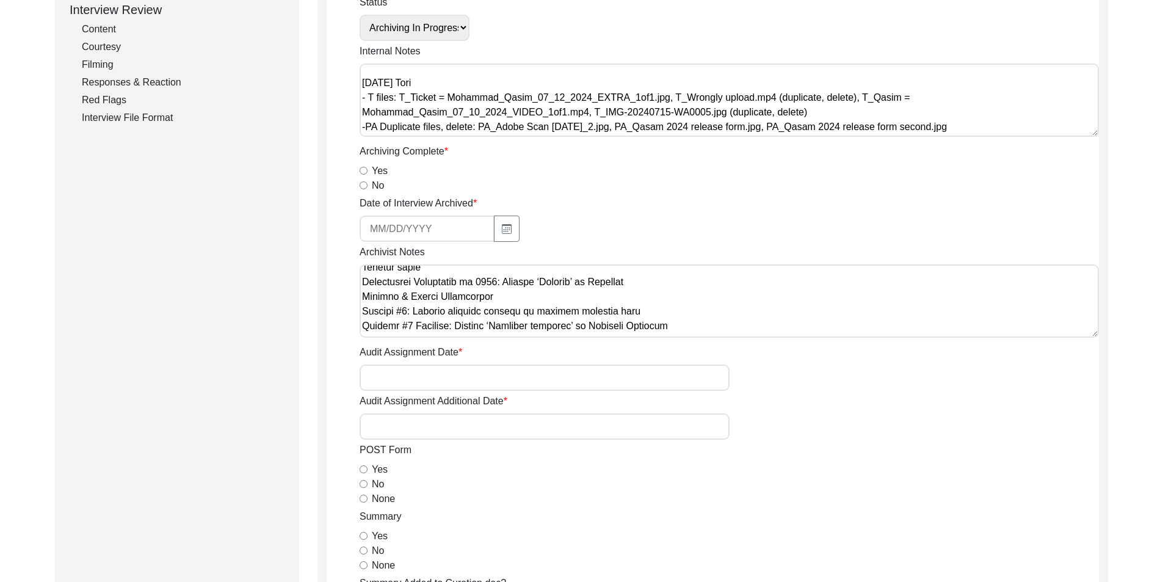
scroll to position [797, 0]
click at [364, 270] on textarea "Archivist Notes" at bounding box center [728, 300] width 739 height 73
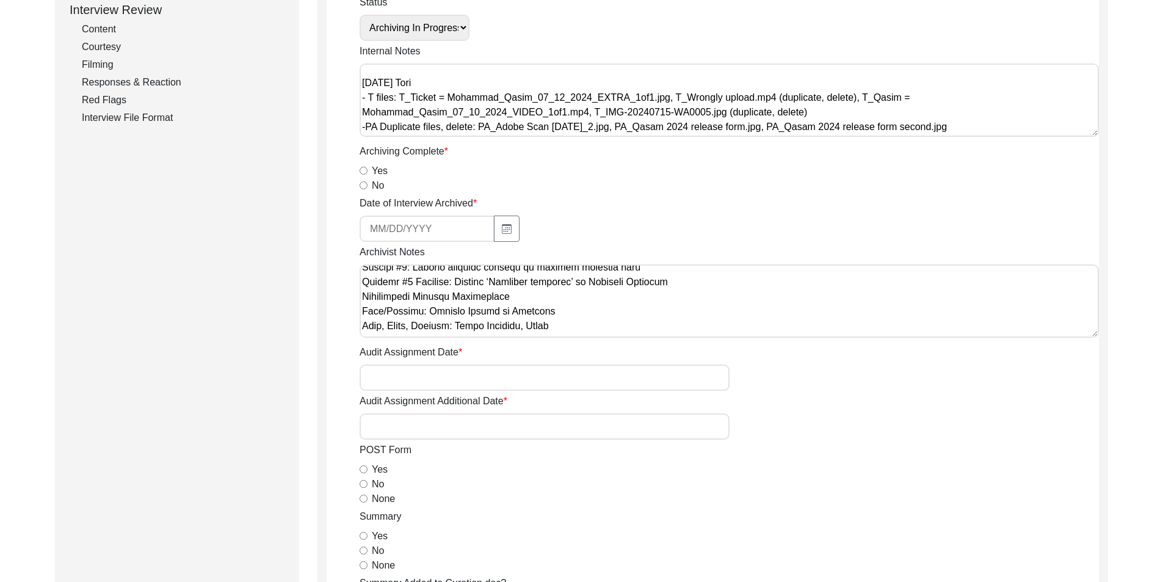
scroll to position [809, 0]
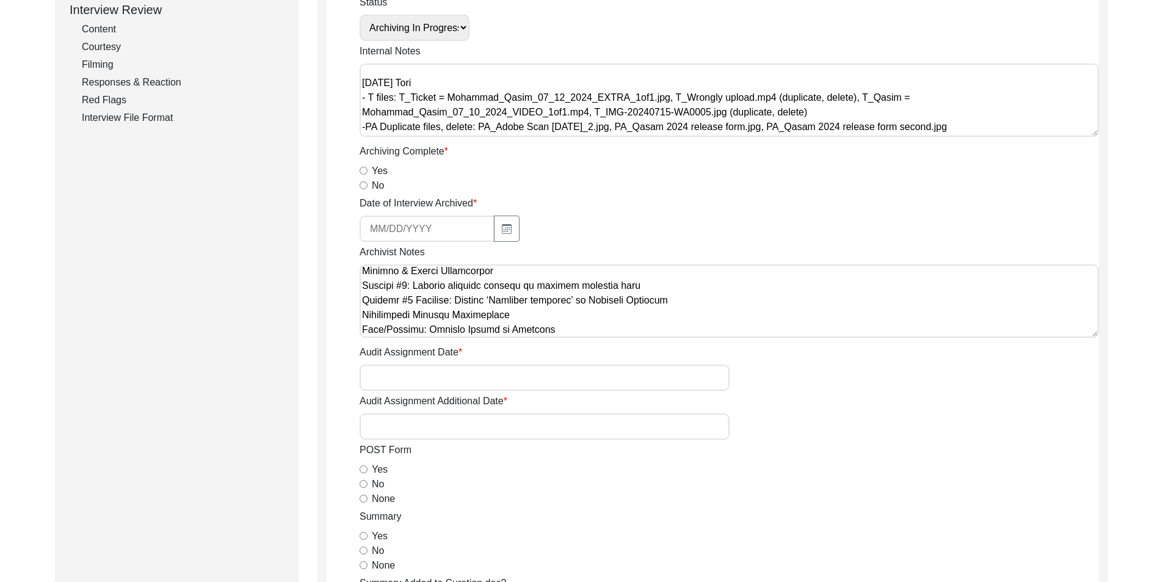
click at [359, 312] on textarea "Archivist Notes" at bounding box center [728, 300] width 739 height 73
click at [363, 301] on textarea "Archivist Notes" at bounding box center [728, 300] width 739 height 73
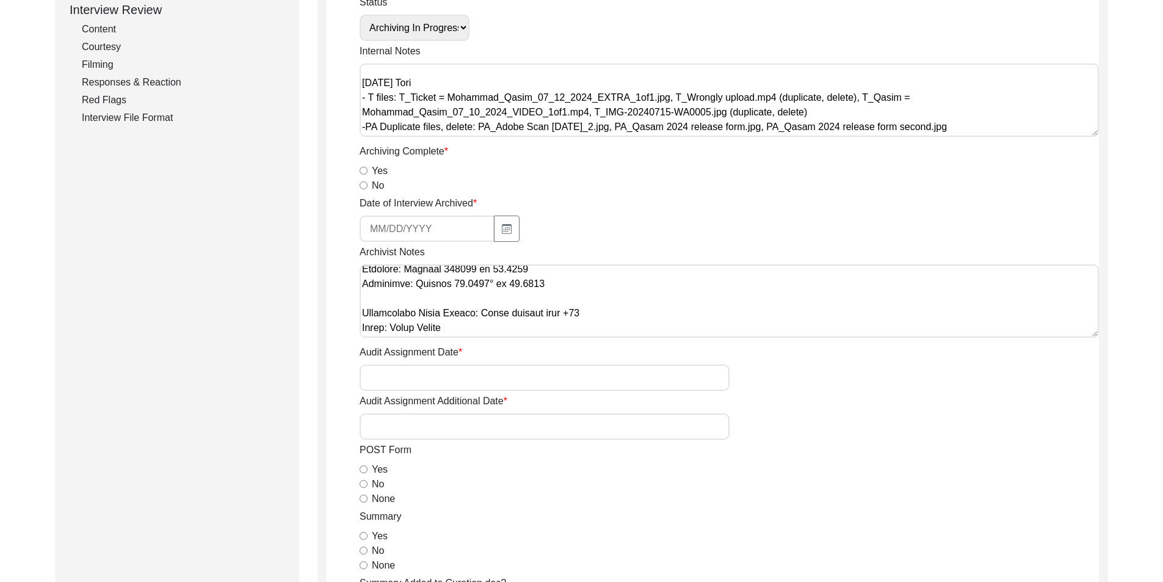
click at [377, 334] on textarea "Archivist Notes" at bounding box center [728, 300] width 739 height 73
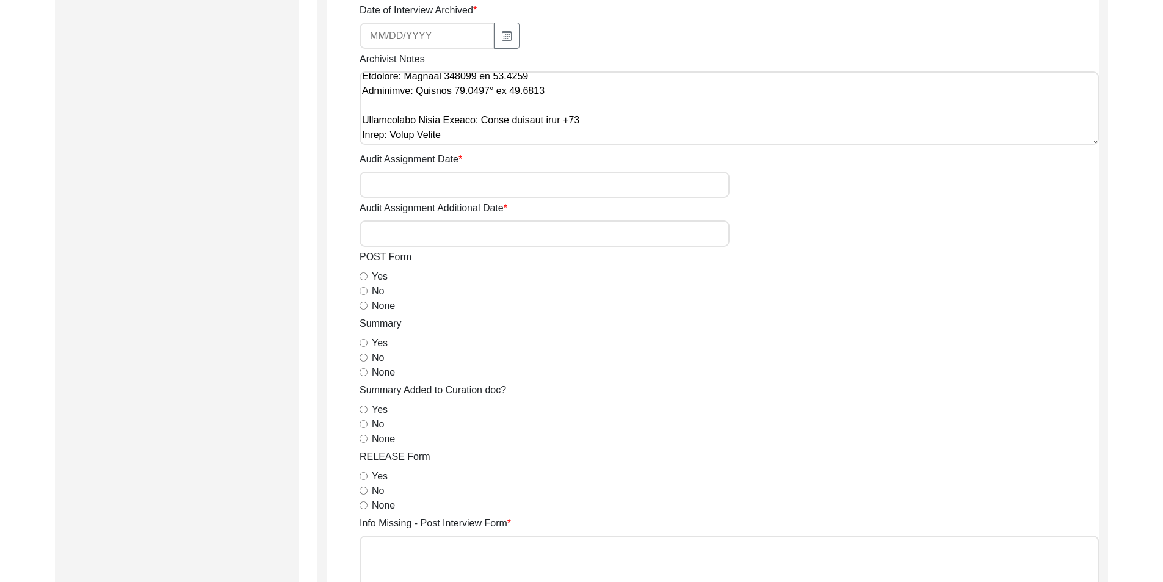
scroll to position [610, 0]
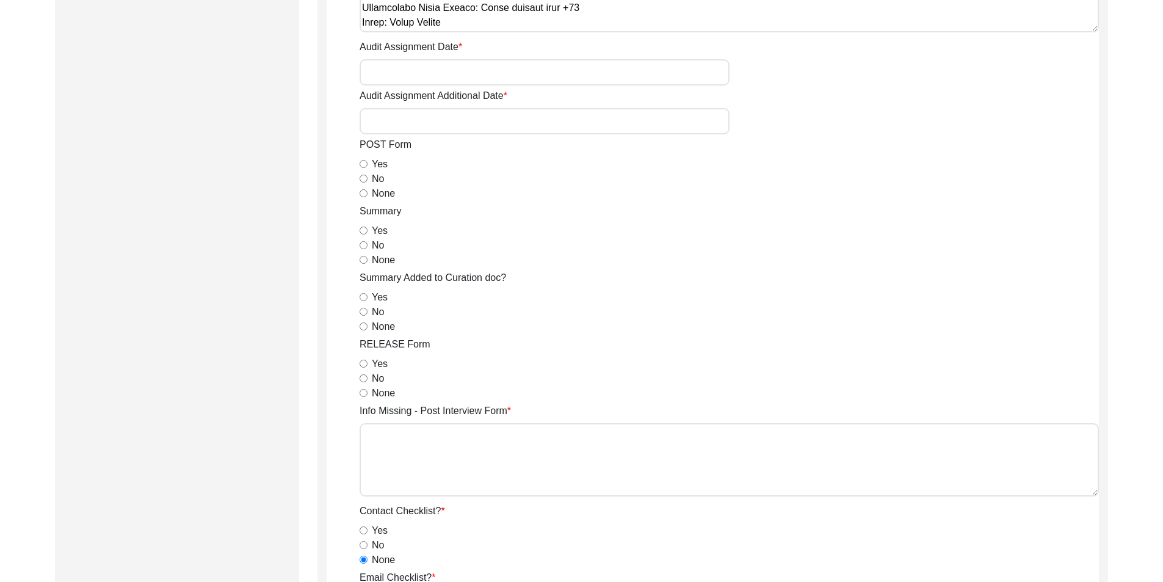
type textarea "Loremi 61, 0620 Dolorsi. Ametcons. Adip-elit seddo eiusm. Tempori utlab etdolo …"
click at [359, 192] on app-archivist-form "Archivist Assigned To [PERSON_NAME] [PERSON_NAME] archivist [PERSON_NAME] [PERS…" at bounding box center [713, 581] width 772 height 2073
click at [364, 189] on input "None" at bounding box center [363, 193] width 8 height 8
radio input "true"
click at [366, 226] on input "Yes" at bounding box center [363, 230] width 8 height 8
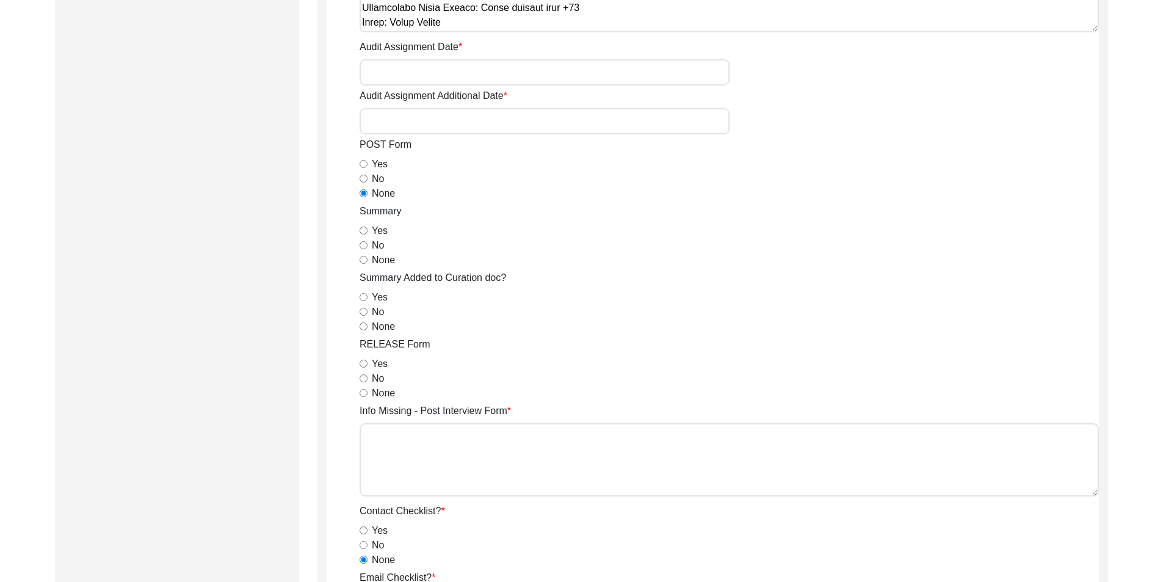
radio input "true"
click at [364, 322] on input "None" at bounding box center [363, 326] width 8 height 8
radio input "true"
click at [364, 359] on input "Yes" at bounding box center [363, 363] width 8 height 8
radio input "true"
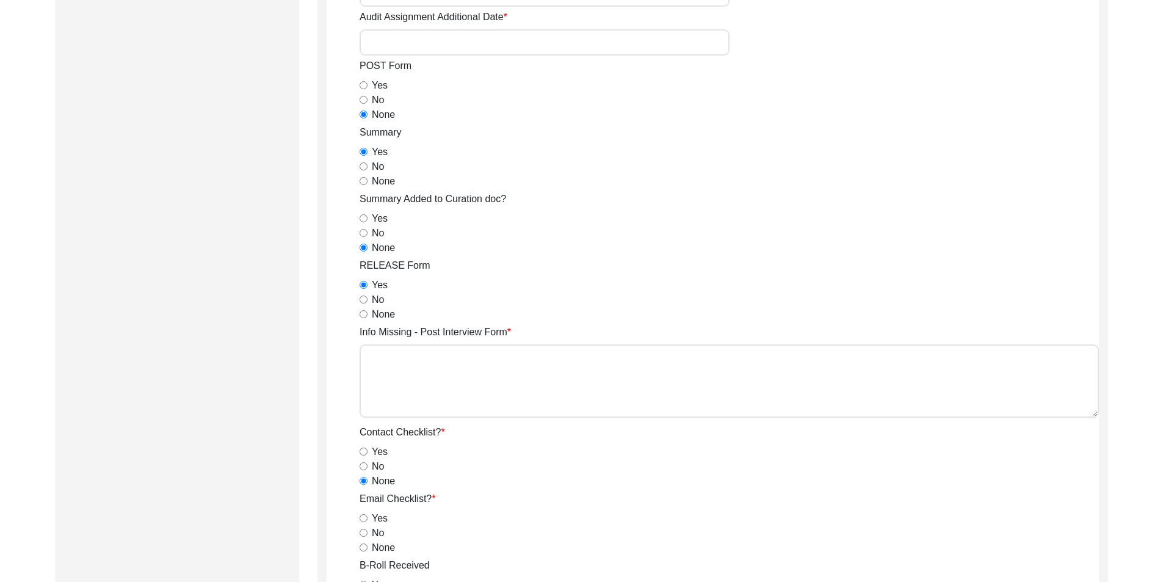
scroll to position [854, 0]
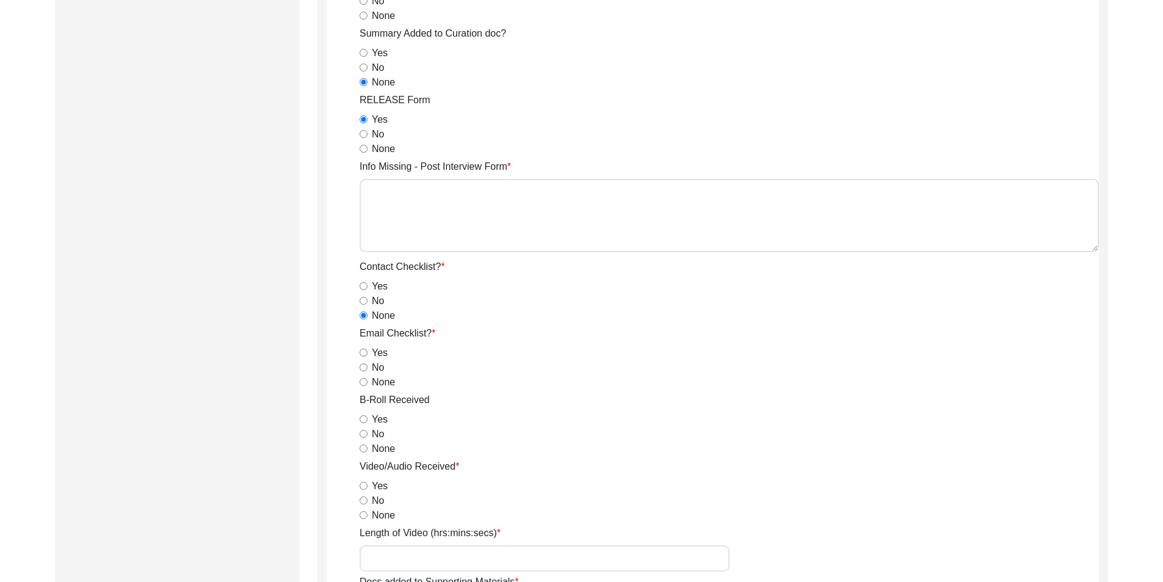
click at [362, 381] on input "None" at bounding box center [363, 382] width 8 height 8
radio input "true"
click at [363, 417] on input "Yes" at bounding box center [363, 419] width 8 height 8
radio input "true"
click at [361, 487] on input "Yes" at bounding box center [363, 486] width 8 height 8
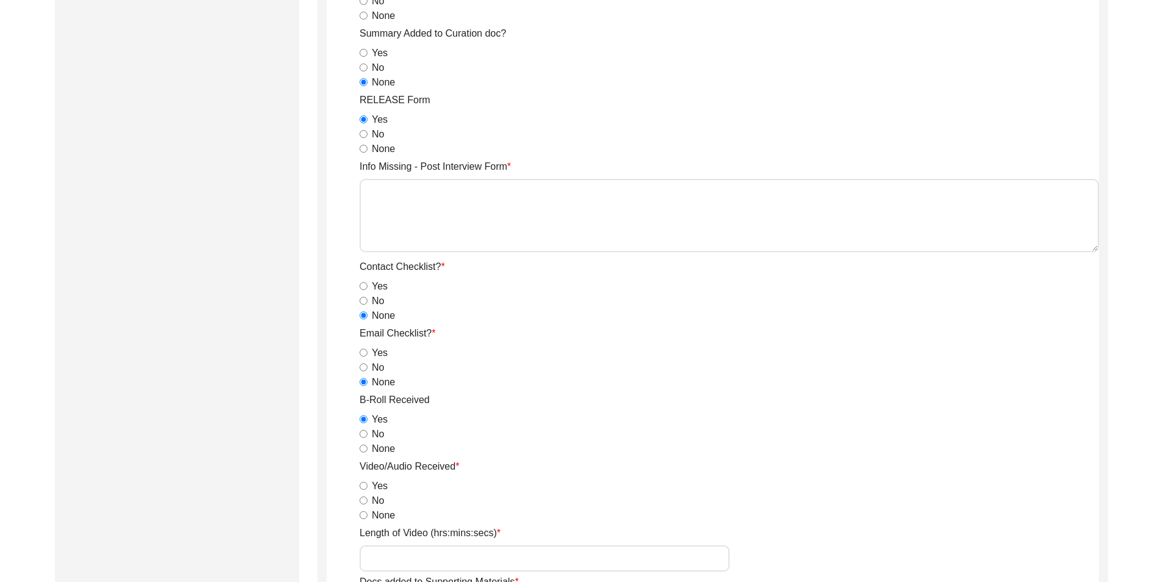
radio input "true"
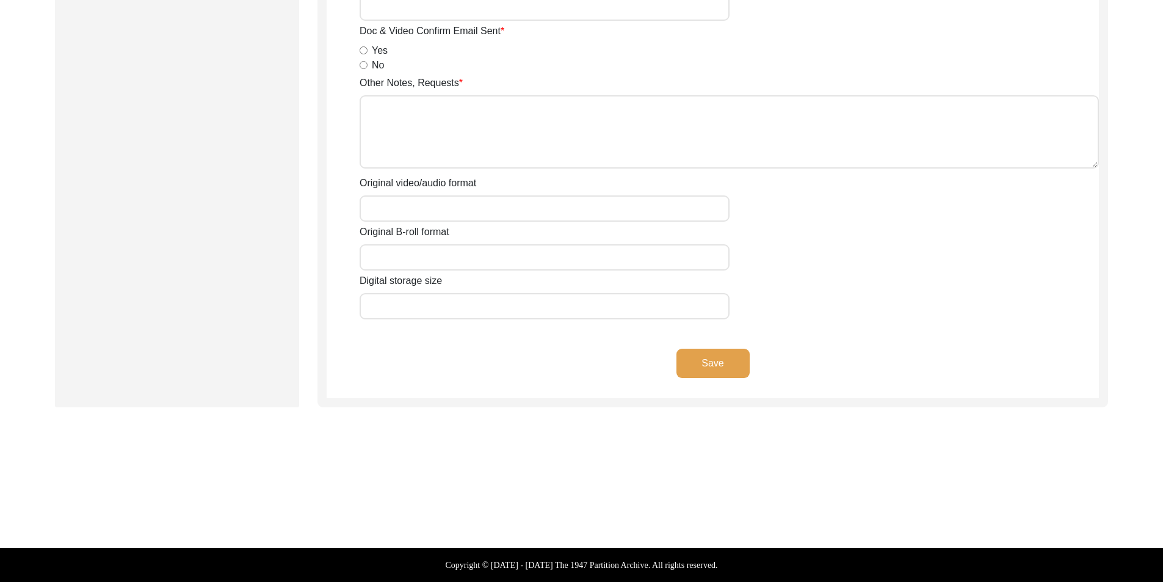
click at [687, 364] on button "Save" at bounding box center [712, 363] width 73 height 29
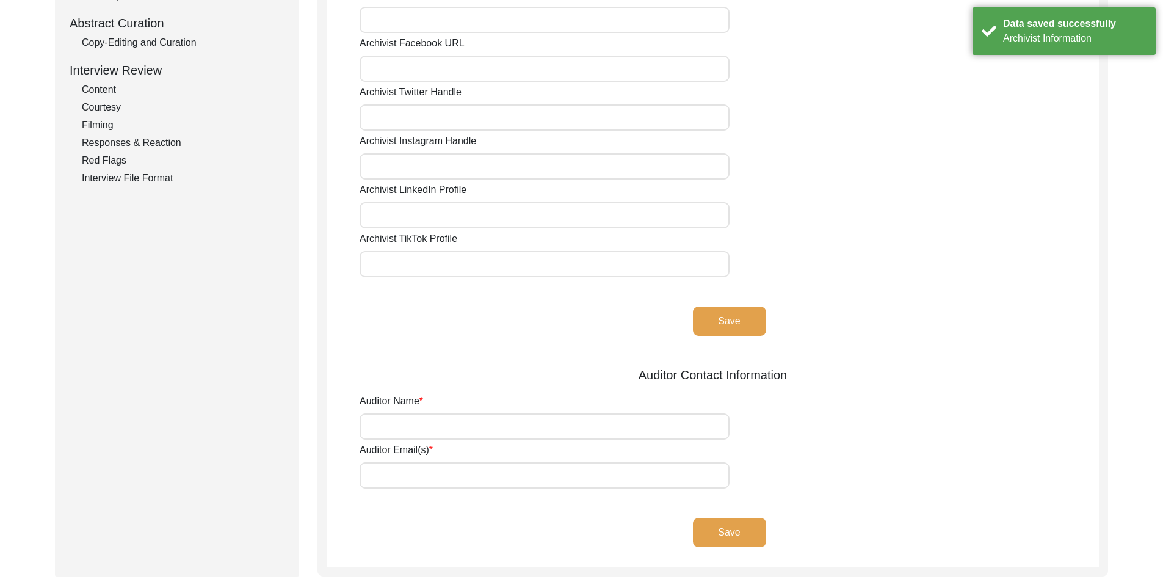
scroll to position [0, 0]
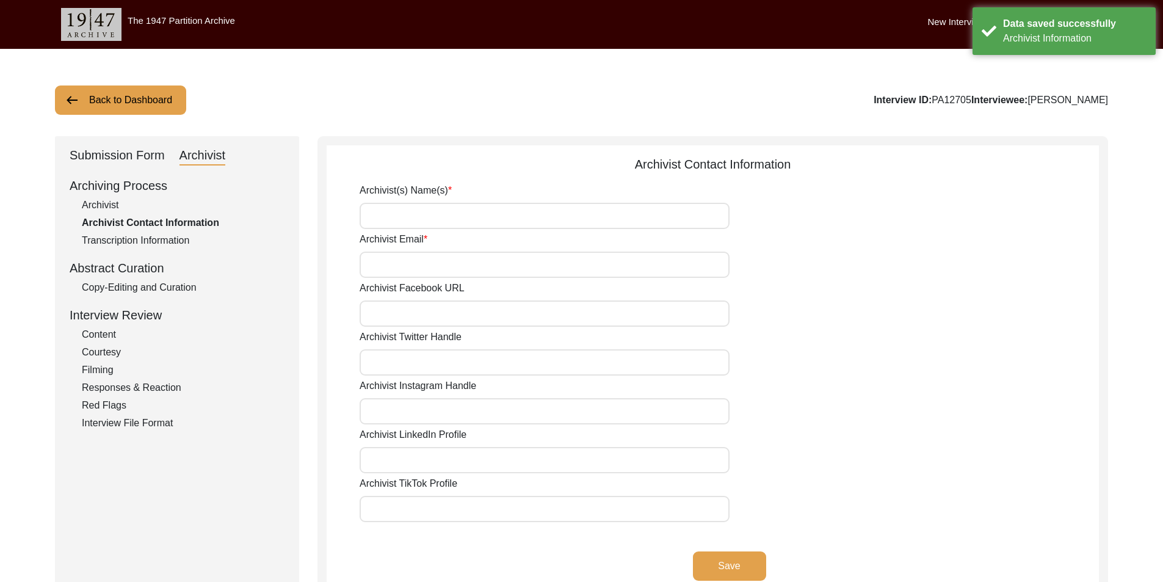
drag, startPoint x: 430, startPoint y: 212, endPoint x: 441, endPoint y: 228, distance: 19.8
click at [430, 212] on input "Archivist(s) Name(s)" at bounding box center [544, 216] width 370 height 26
type input "[PERSON_NAME]"
type input "[EMAIL_ADDRESS][DOMAIN_NAME]"
click at [743, 527] on button "Save" at bounding box center [729, 565] width 73 height 29
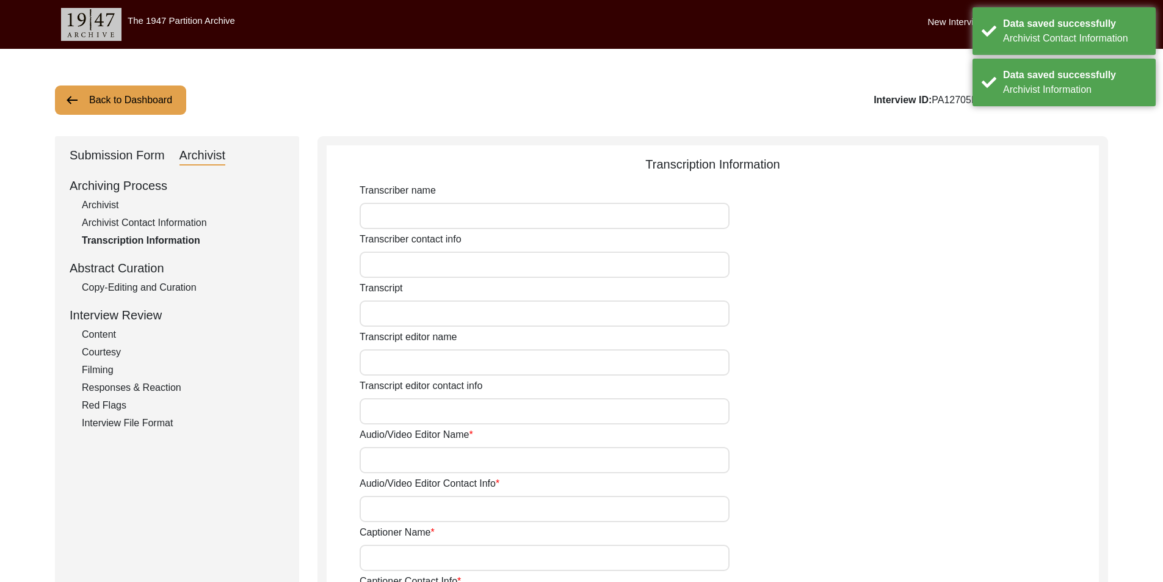
click at [803, 467] on div "Audio/Video Editor Name" at bounding box center [728, 450] width 739 height 46
click at [125, 107] on button "Back to Dashboard" at bounding box center [120, 99] width 131 height 29
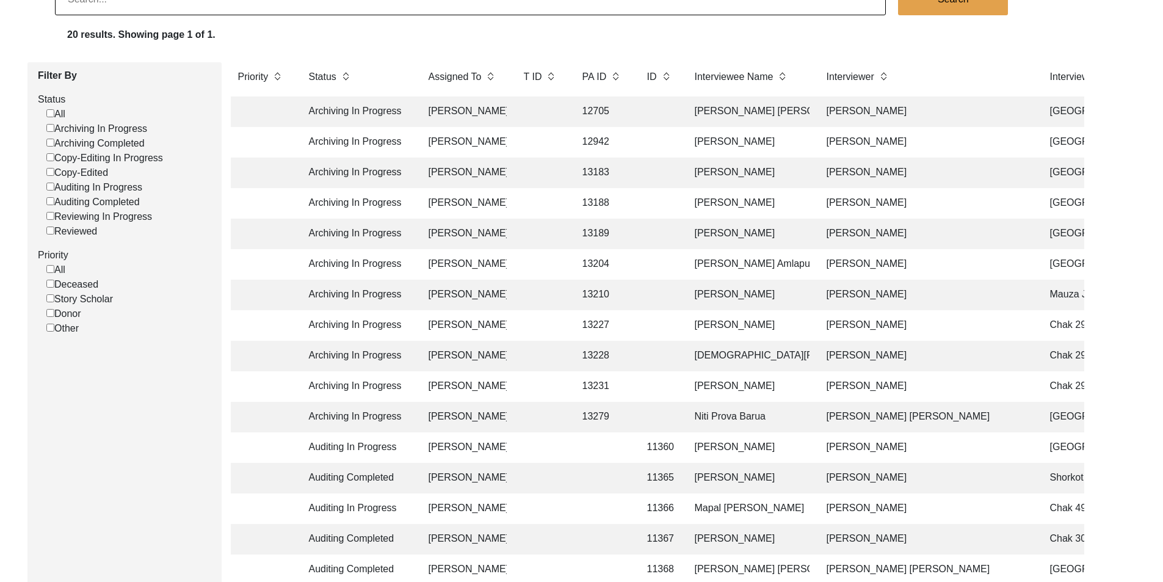
scroll to position [122, 0]
